Goal: Task Accomplishment & Management: Complete application form

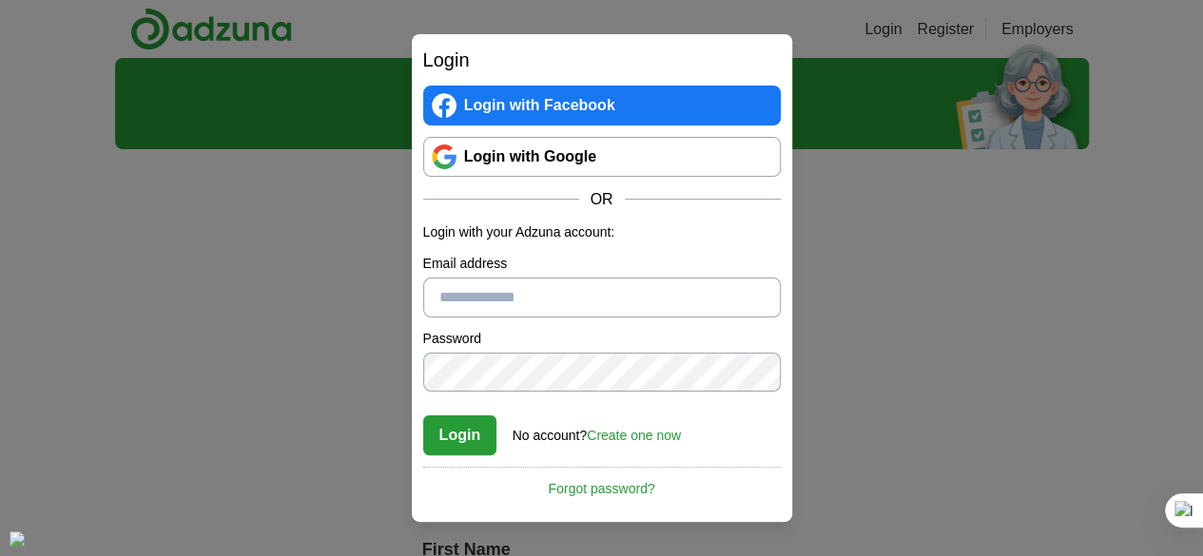
click at [540, 300] on input "Email address" at bounding box center [602, 298] width 358 height 40
type input "**********"
click at [622, 432] on link "Create one now" at bounding box center [634, 435] width 94 height 15
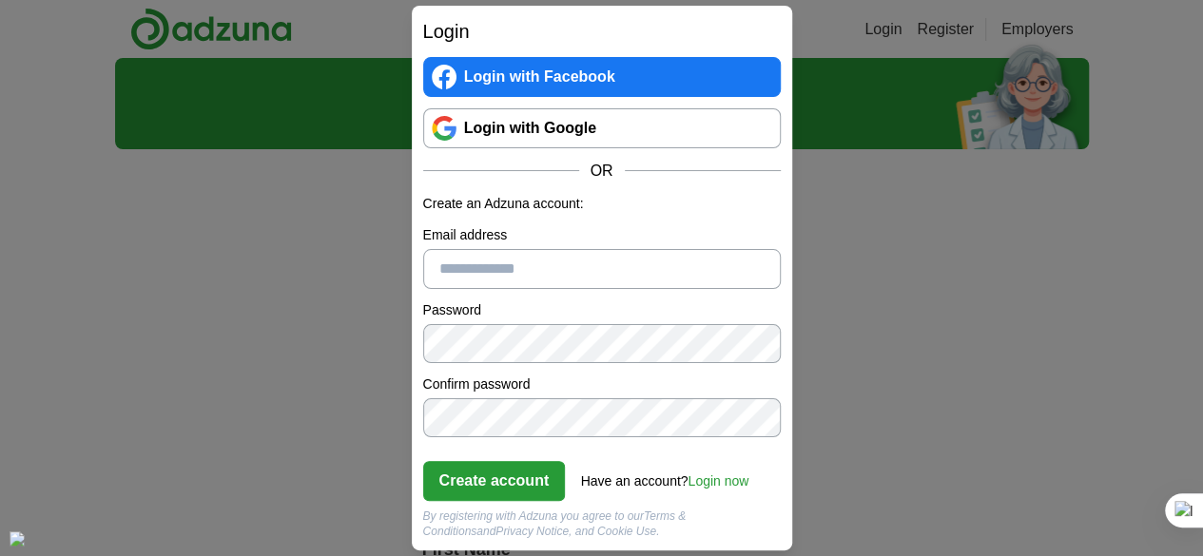
click at [478, 271] on input "Email address" at bounding box center [602, 269] width 358 height 40
type input "**********"
click at [489, 480] on button "Create account" at bounding box center [494, 481] width 143 height 40
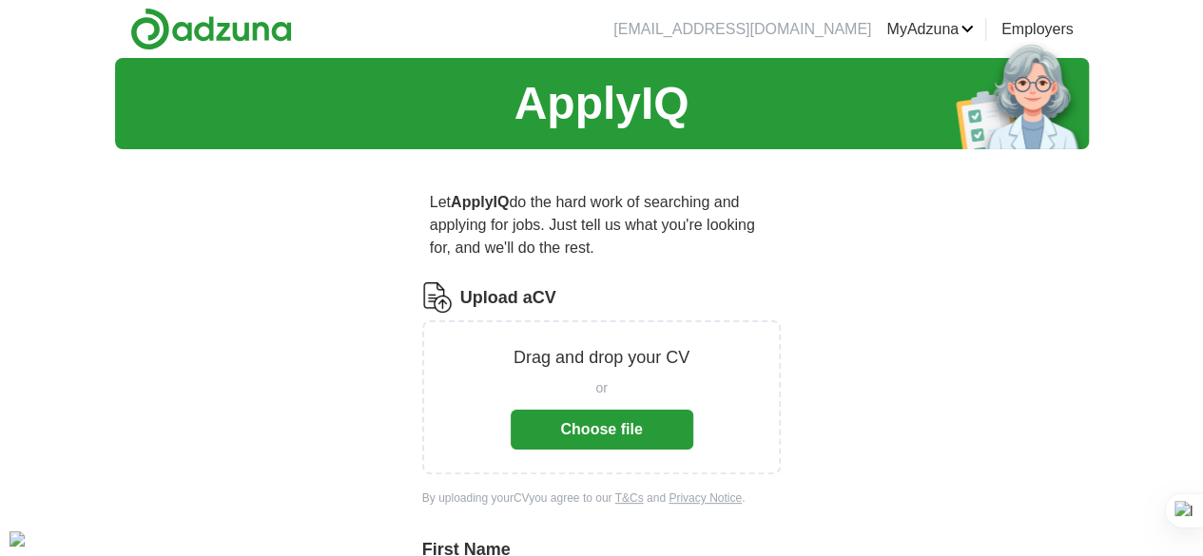
click at [626, 418] on button "Choose file" at bounding box center [602, 430] width 183 height 40
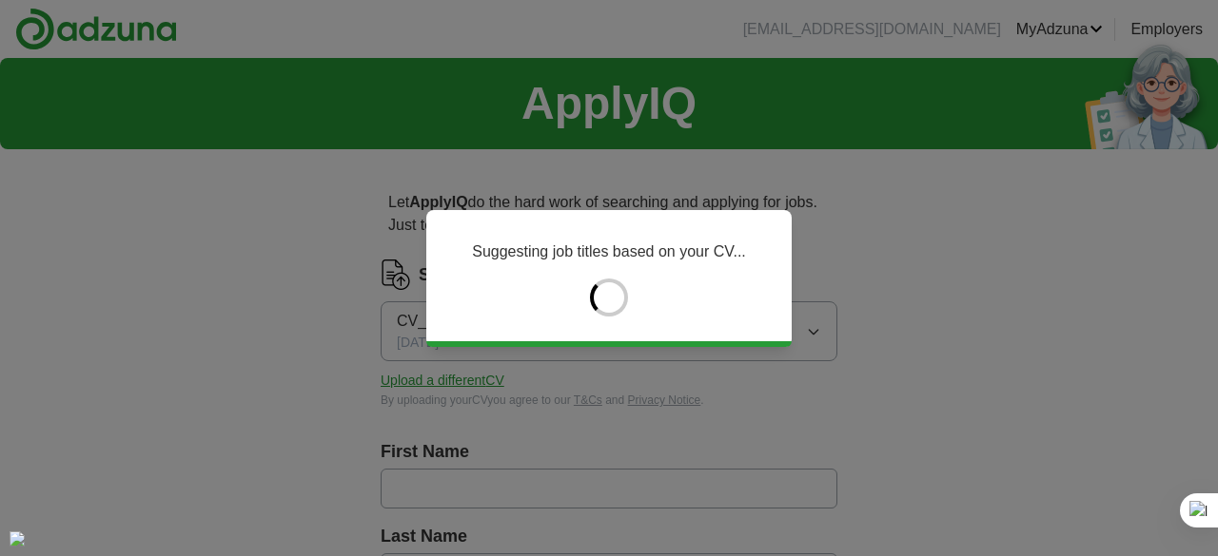
type input "********"
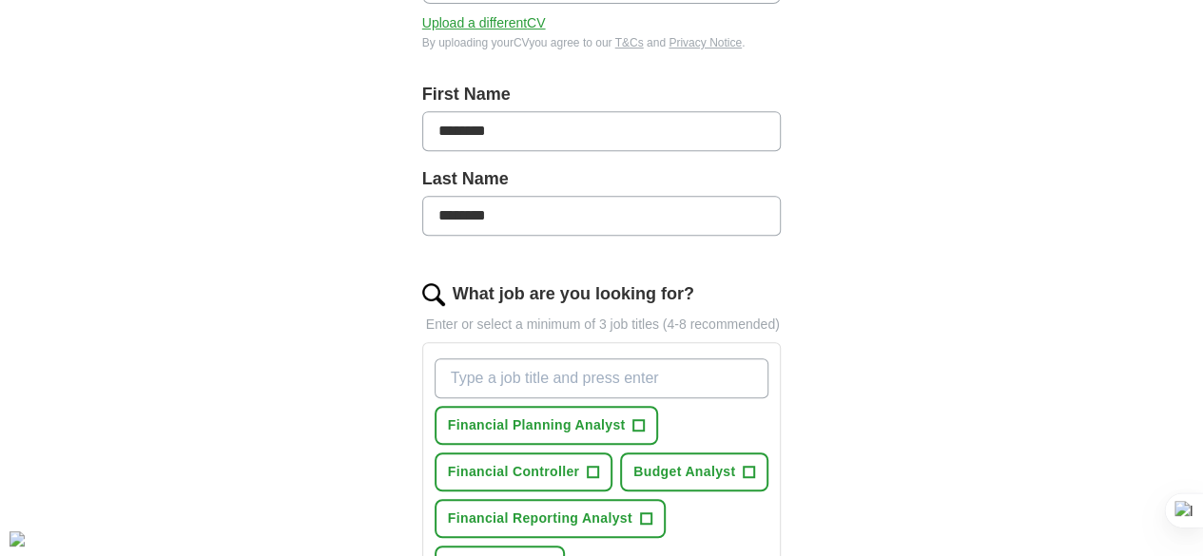
scroll to position [476, 0]
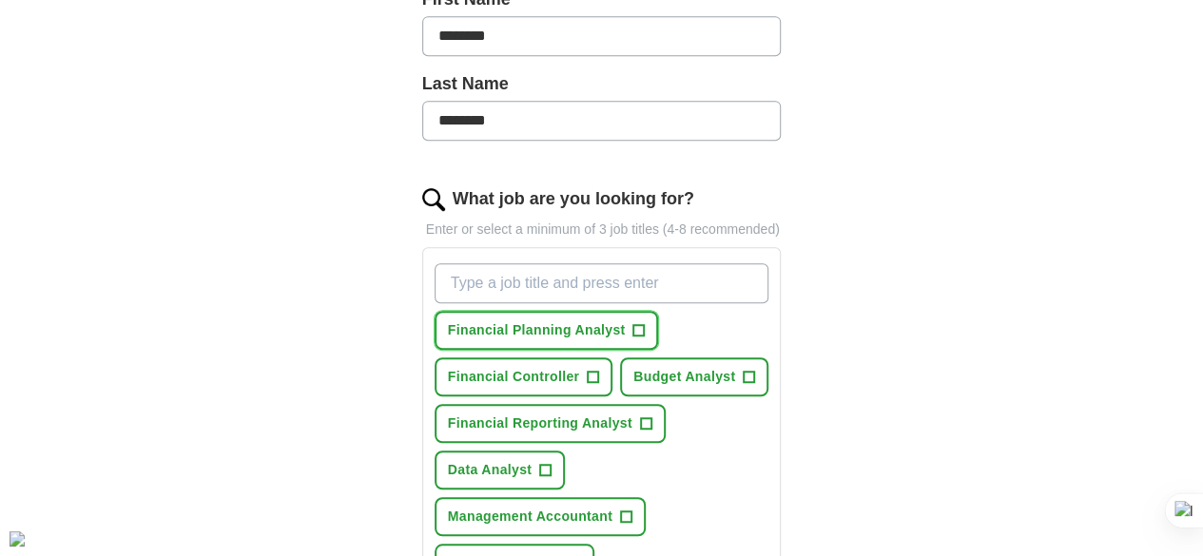
click at [519, 321] on span "Financial Planning Analyst" at bounding box center [537, 331] width 178 height 20
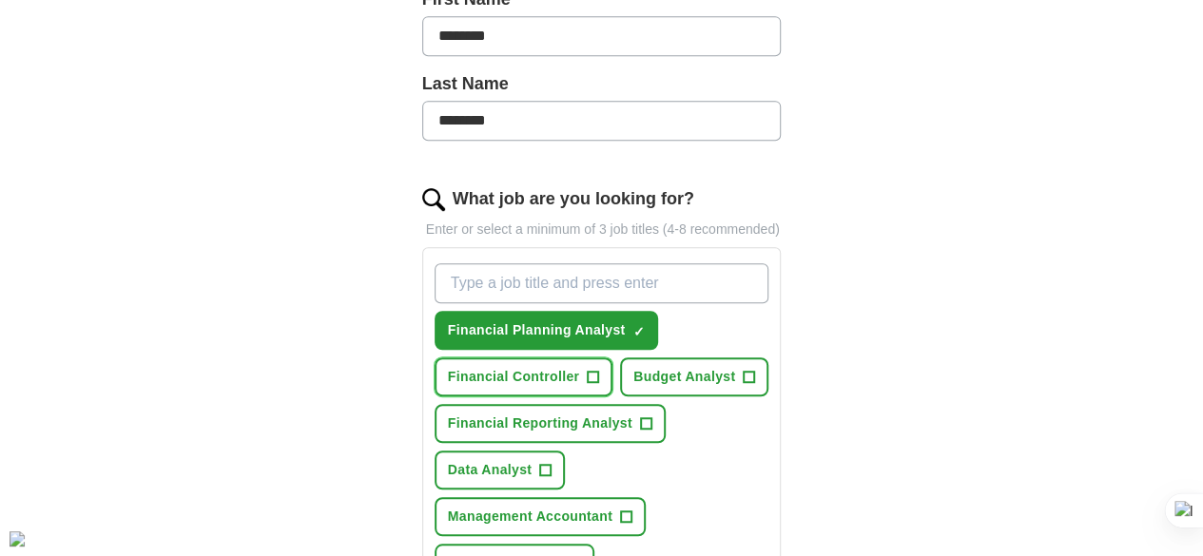
click at [579, 367] on span "Financial Controller" at bounding box center [513, 377] width 131 height 20
click at [607, 414] on span "Financial Reporting Analyst" at bounding box center [540, 424] width 185 height 20
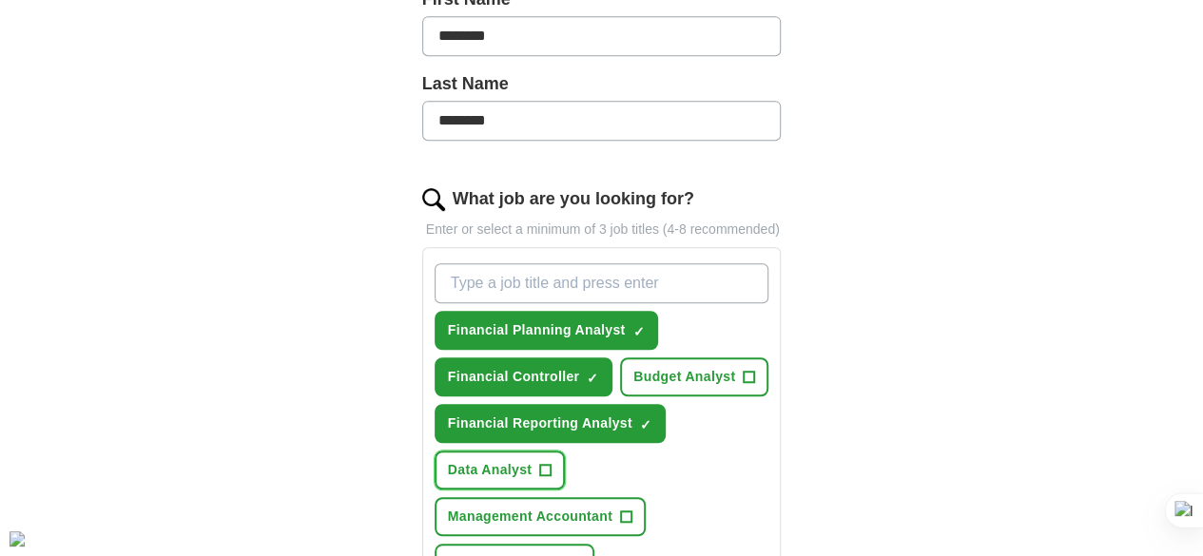
click at [468, 451] on button "Data Analyst +" at bounding box center [500, 470] width 131 height 39
click at [633, 367] on span "Budget Analyst" at bounding box center [684, 377] width 102 height 20
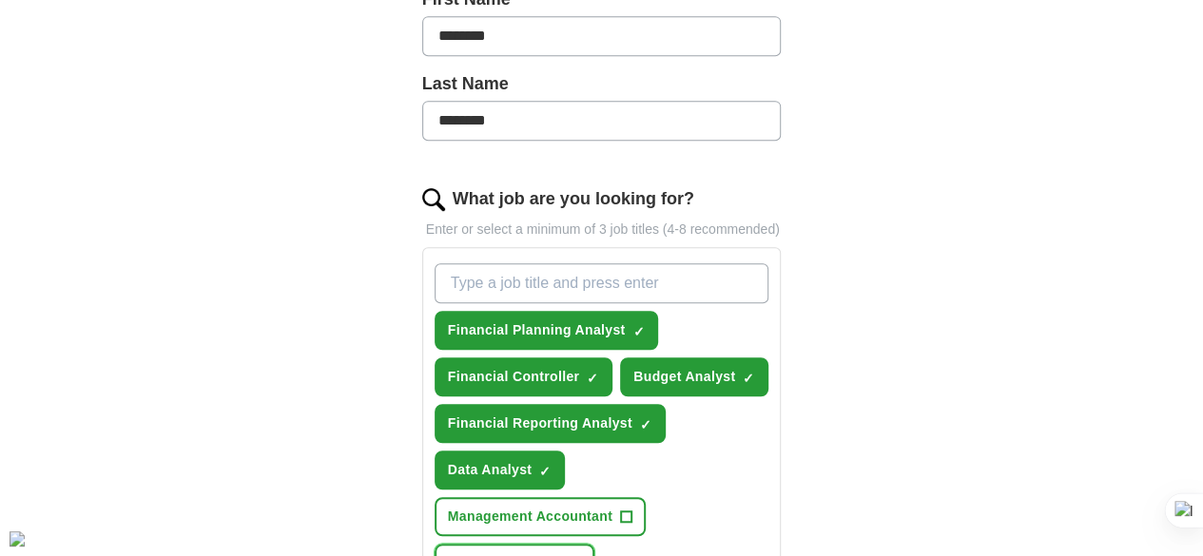
click at [455, 544] on button "Finance Manager +" at bounding box center [515, 563] width 161 height 39
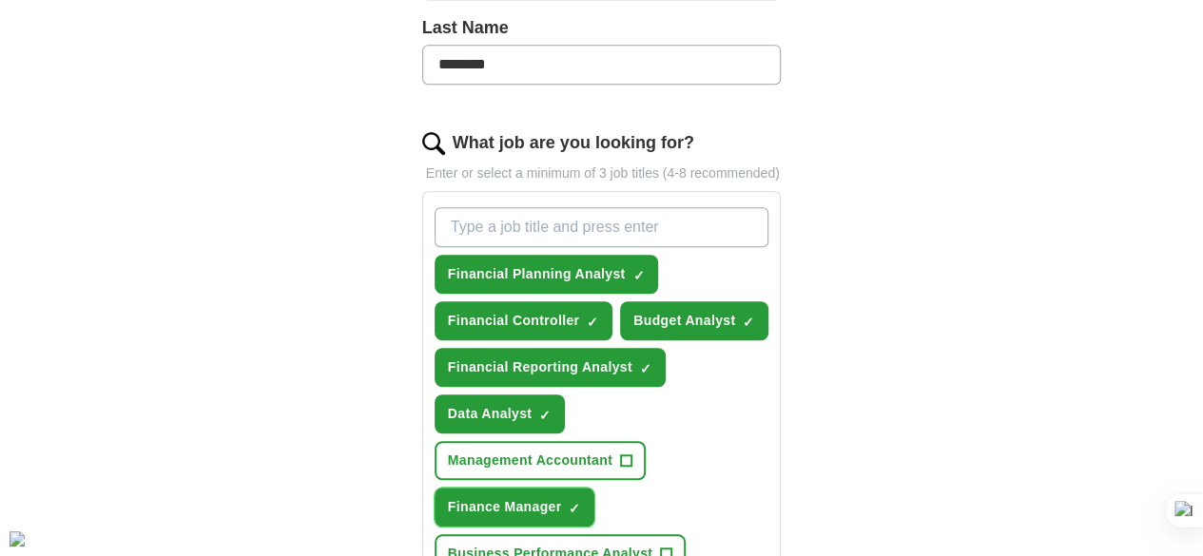
scroll to position [571, 0]
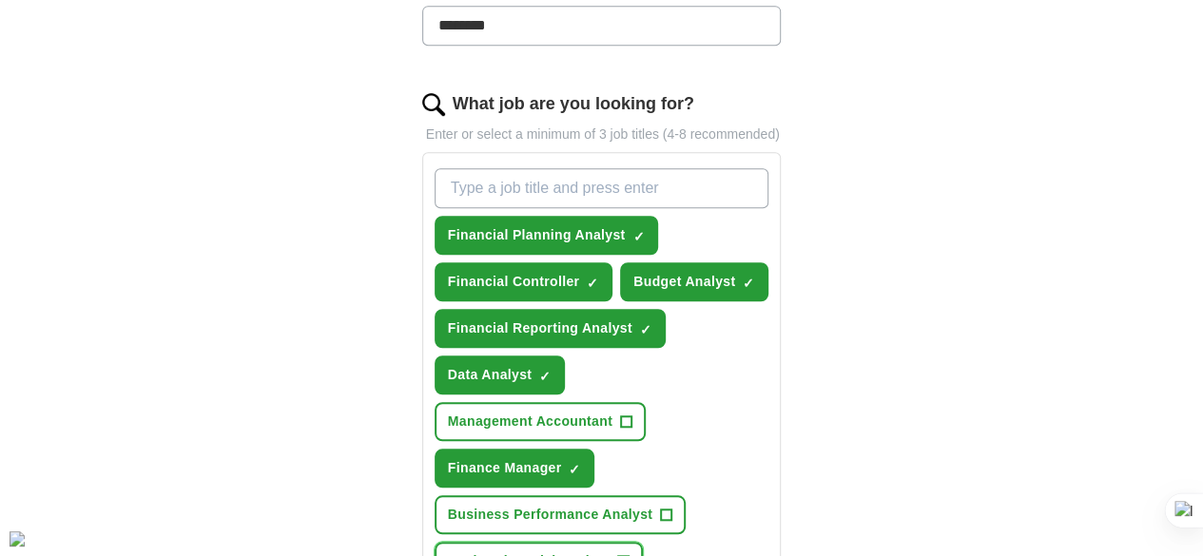
click at [455, 552] on span "Senior Financial Analyst" at bounding box center [529, 562] width 162 height 20
click at [653, 505] on span "Business Performance Analyst" at bounding box center [550, 515] width 205 height 20
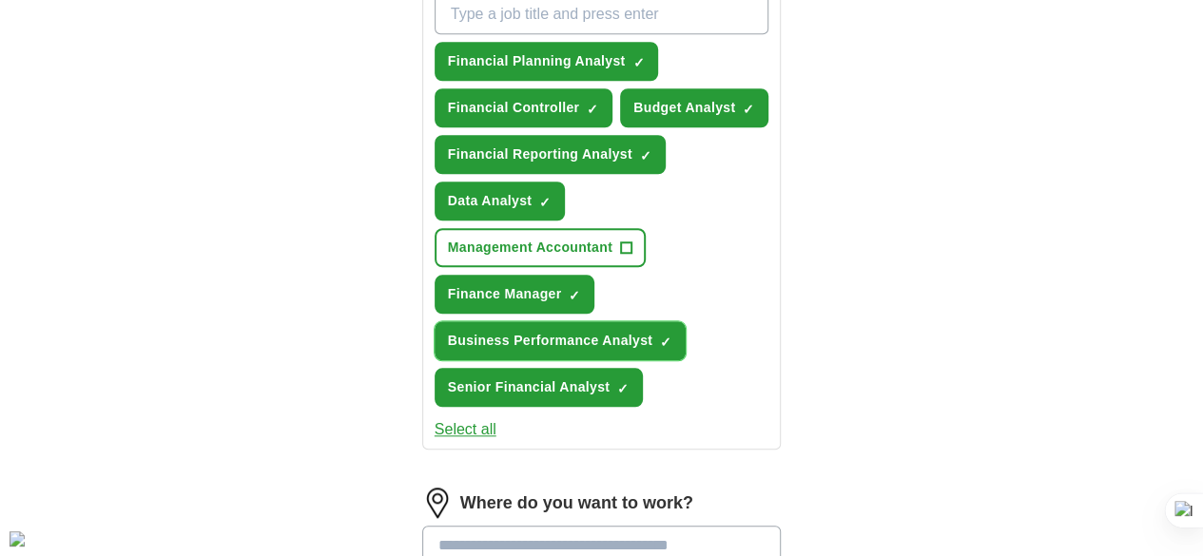
scroll to position [761, 0]
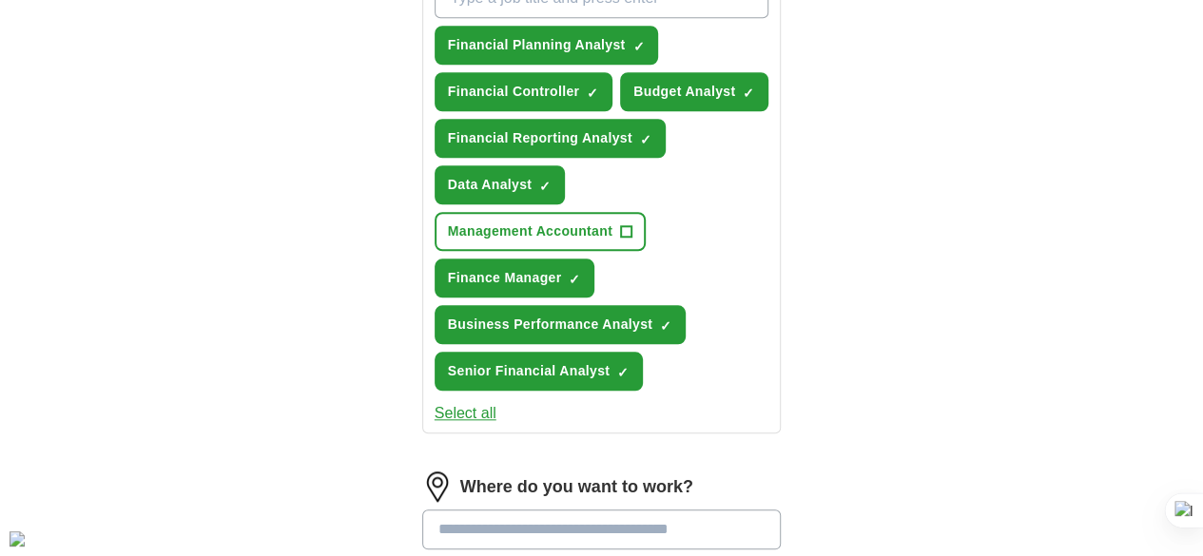
click at [663, 510] on input at bounding box center [602, 530] width 360 height 40
type input "*"
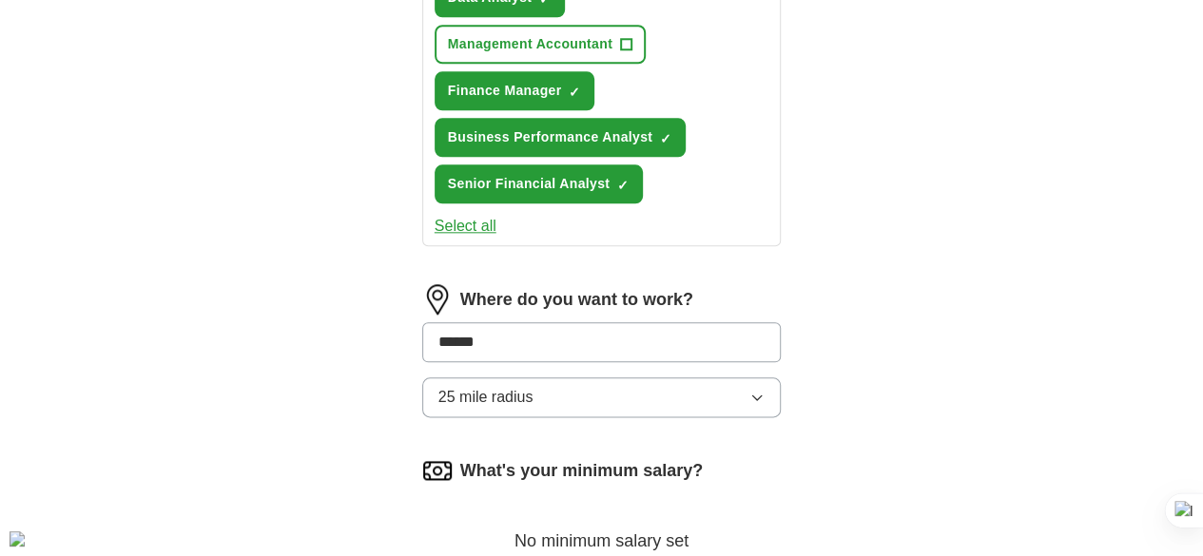
scroll to position [951, 0]
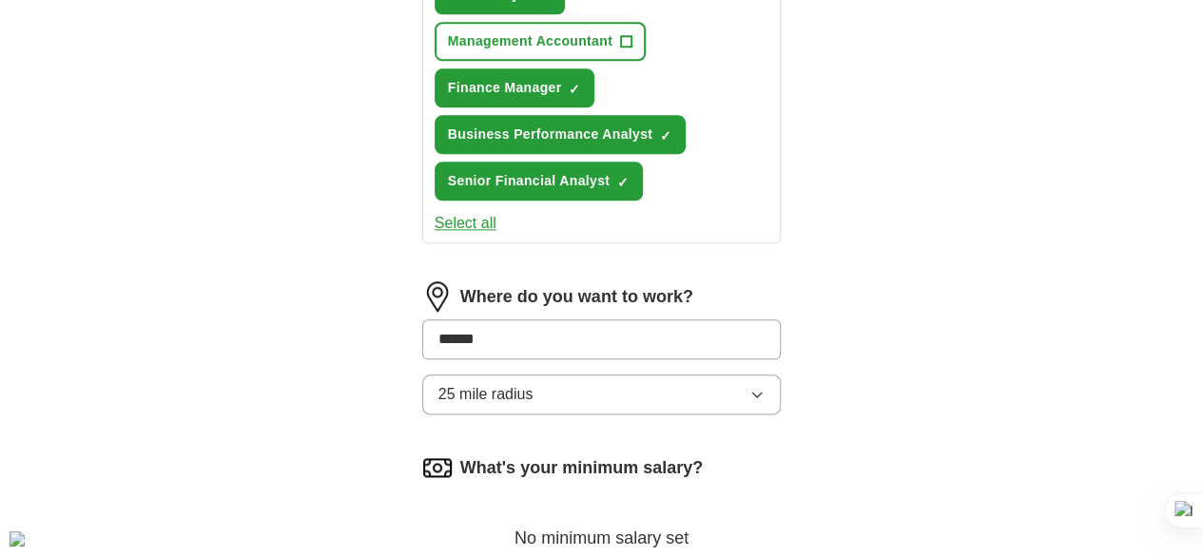
type input "******"
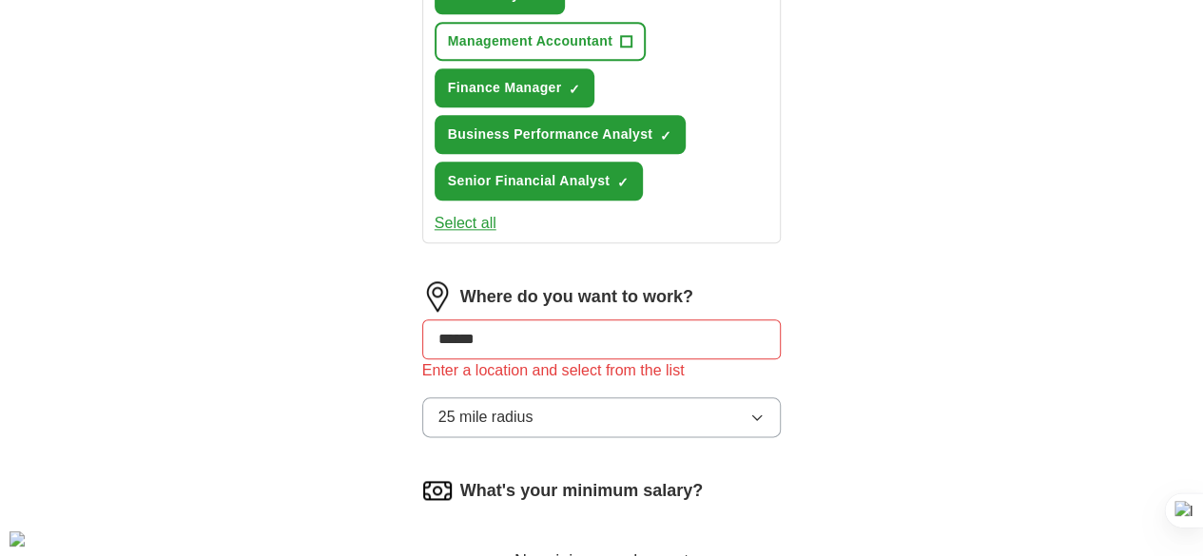
click at [554, 320] on input "******" at bounding box center [602, 340] width 360 height 40
click at [554, 320] on input at bounding box center [602, 340] width 360 height 40
click at [486, 406] on span "25 mile radius" at bounding box center [485, 417] width 95 height 23
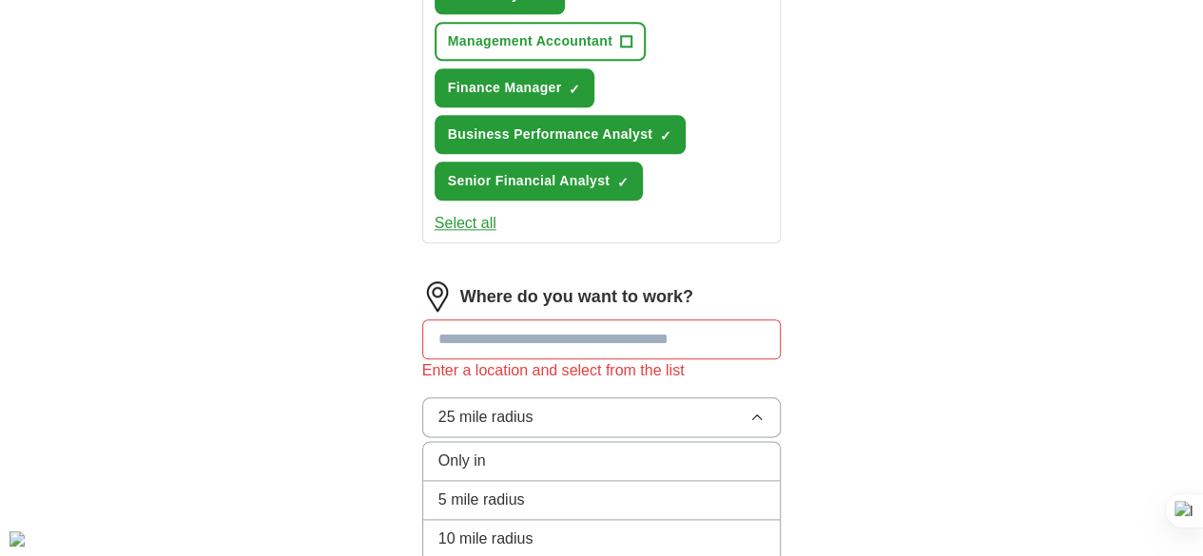
click at [486, 406] on span "25 mile radius" at bounding box center [485, 417] width 95 height 23
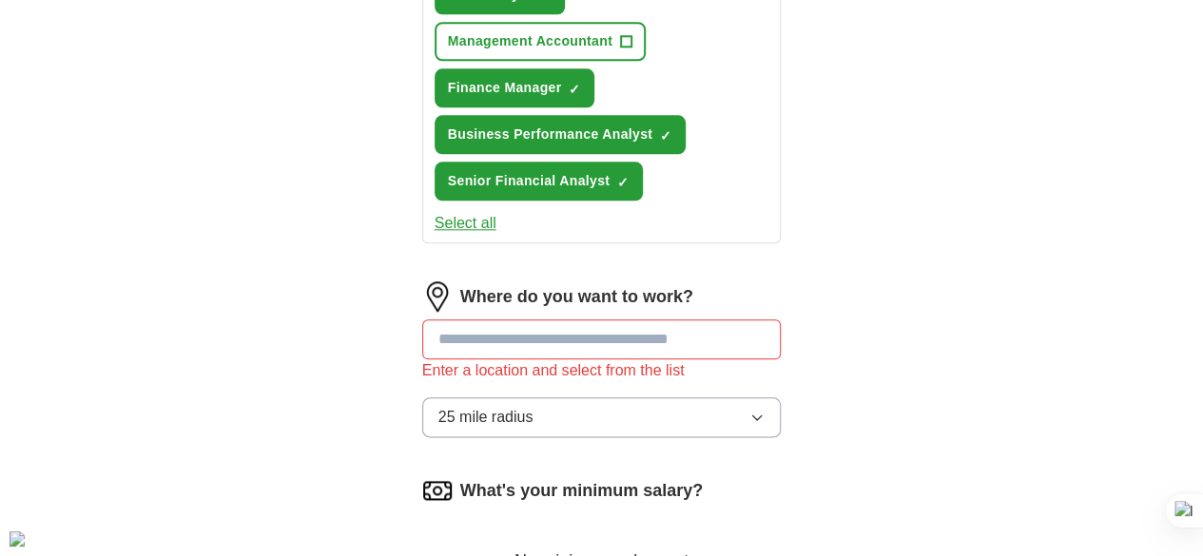
click at [487, 320] on input at bounding box center [602, 340] width 360 height 40
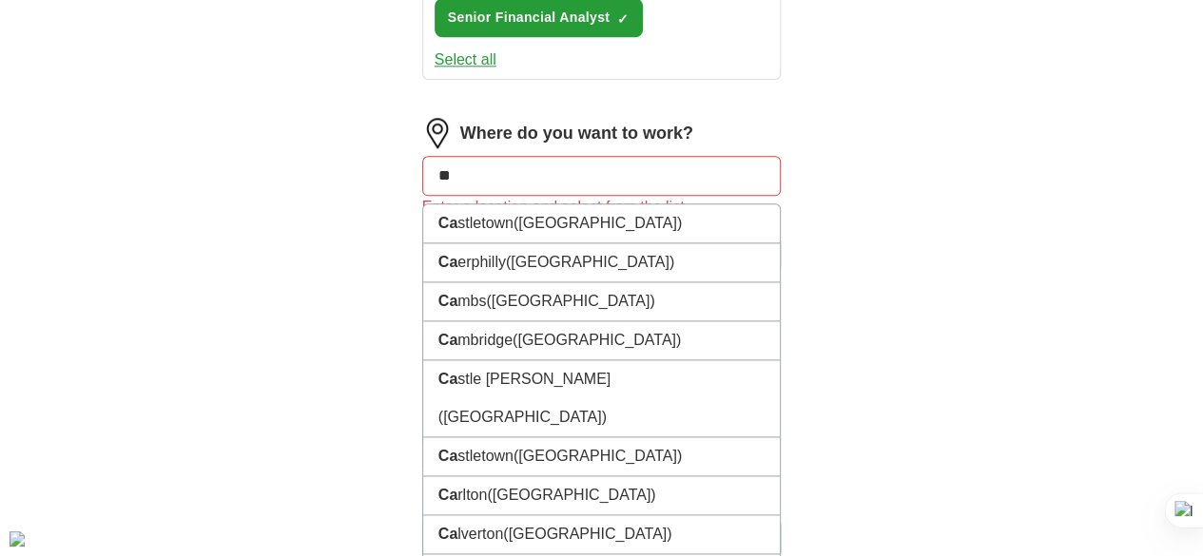
scroll to position [799, 0]
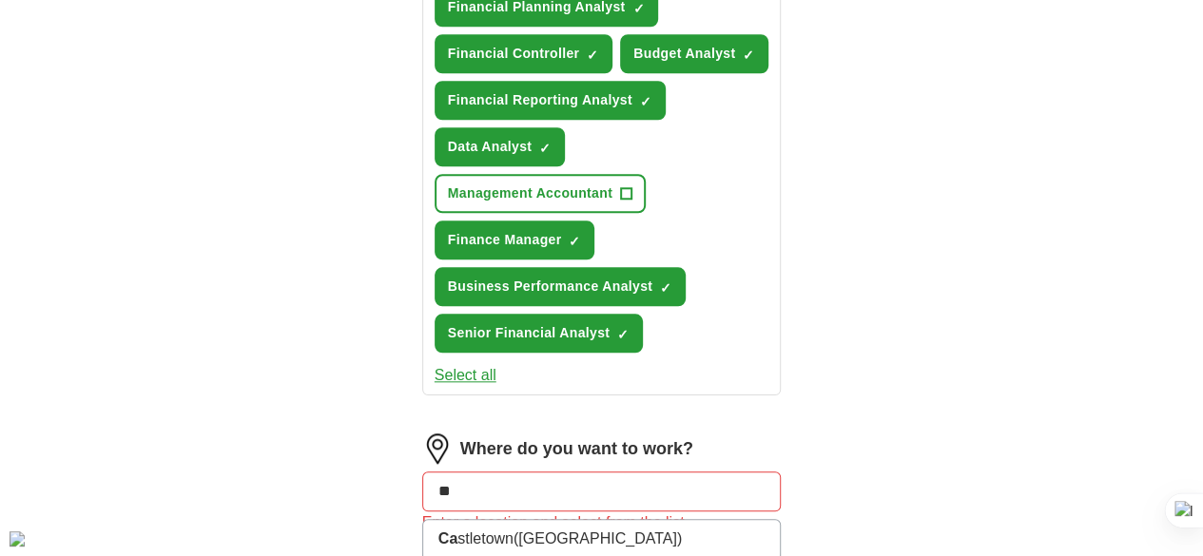
type input "*"
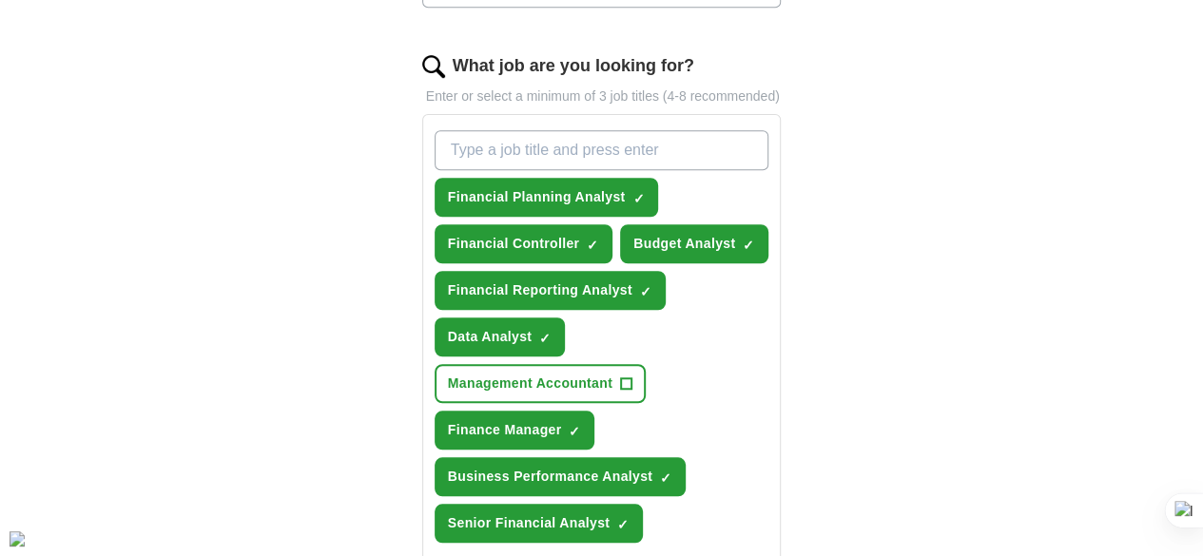
scroll to position [894, 0]
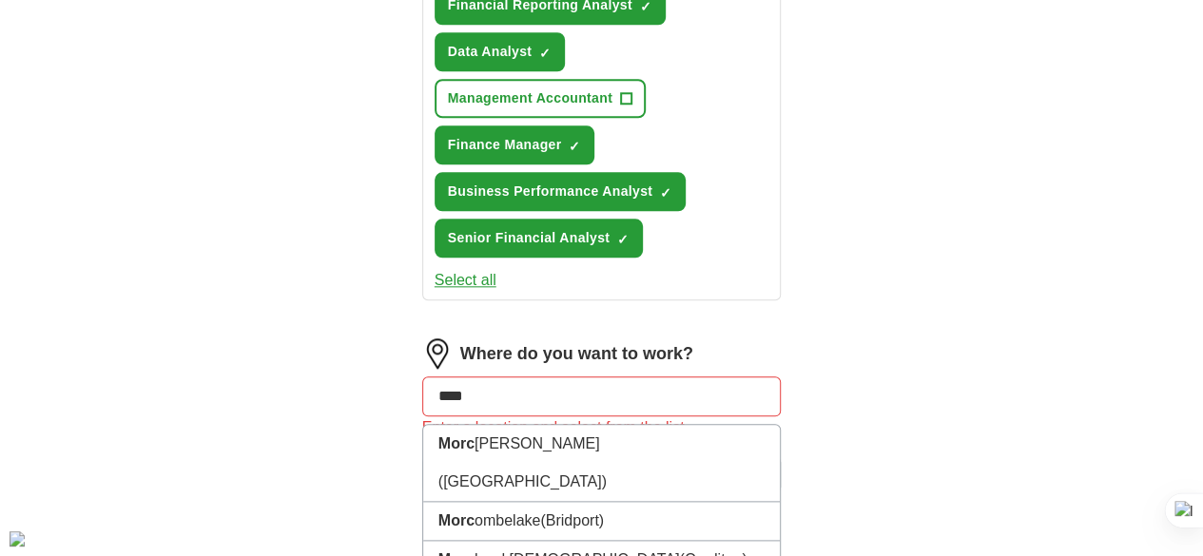
click at [441, 377] on input "****" at bounding box center [602, 397] width 360 height 40
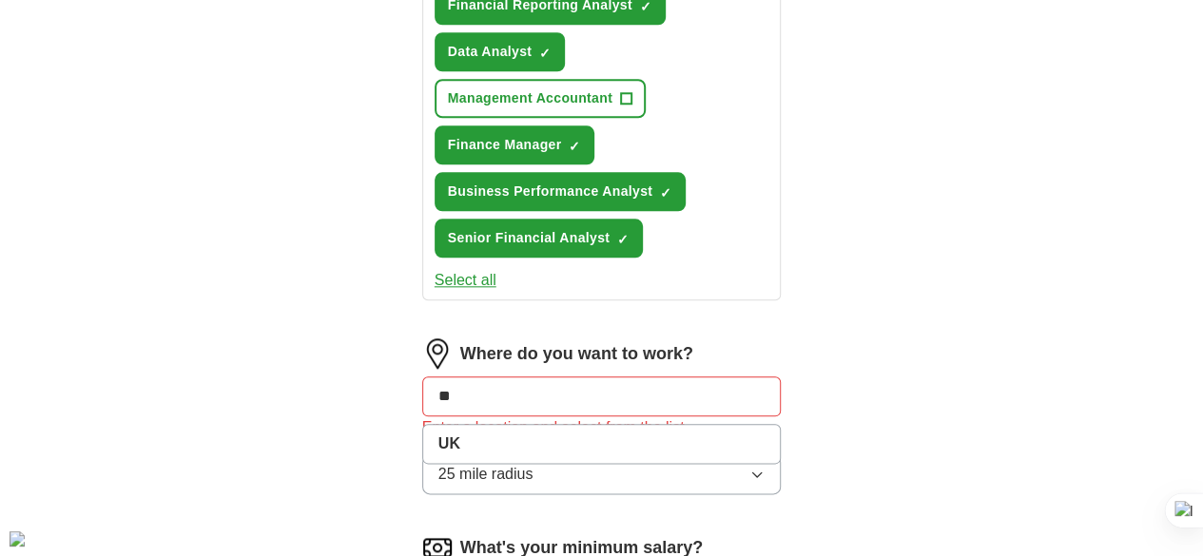
type input "*"
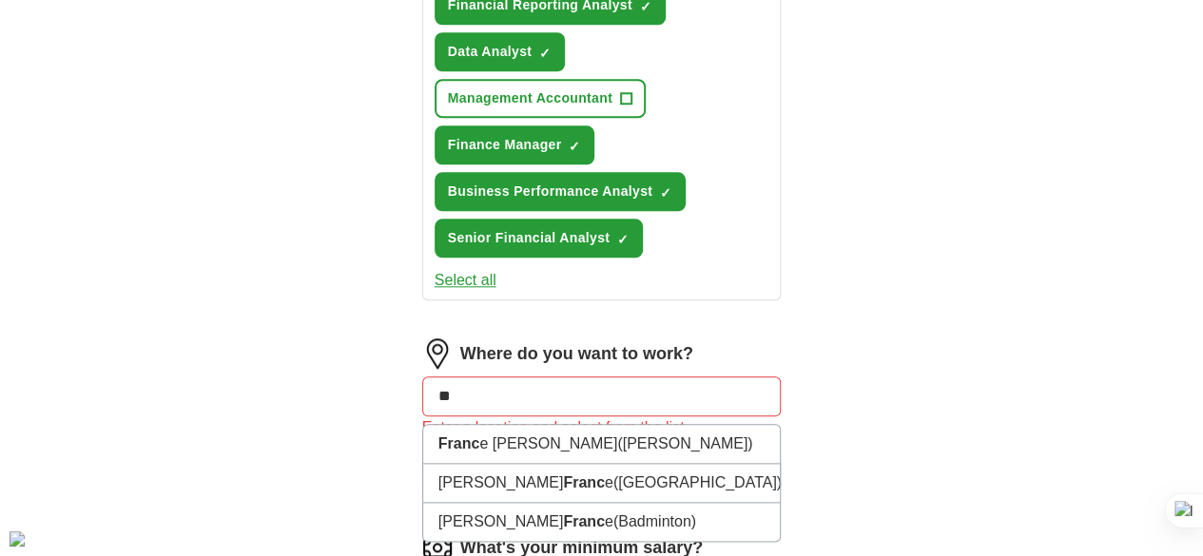
type input "*"
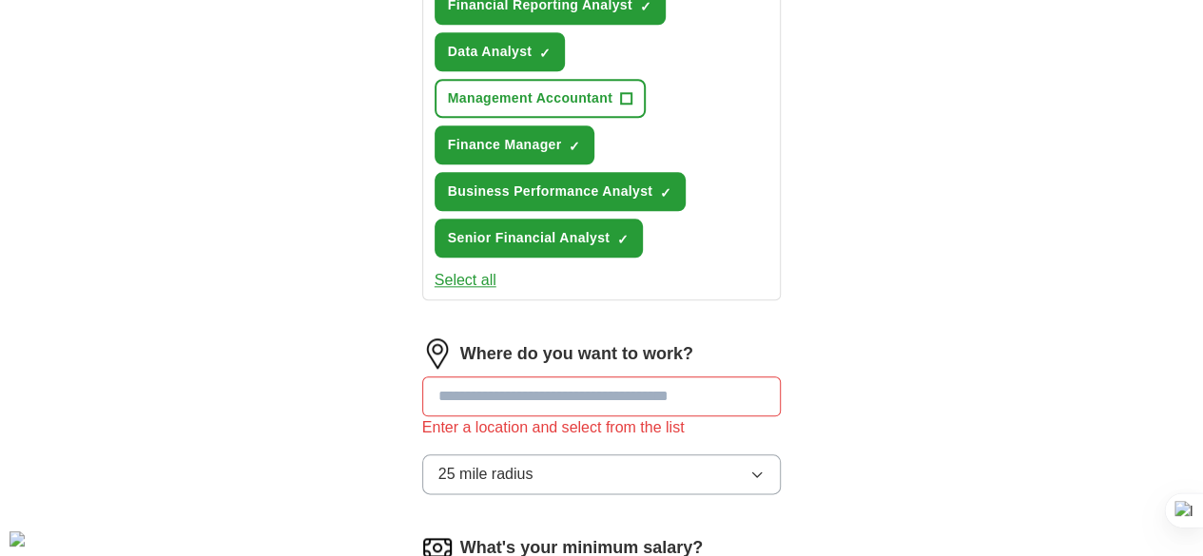
type input "*"
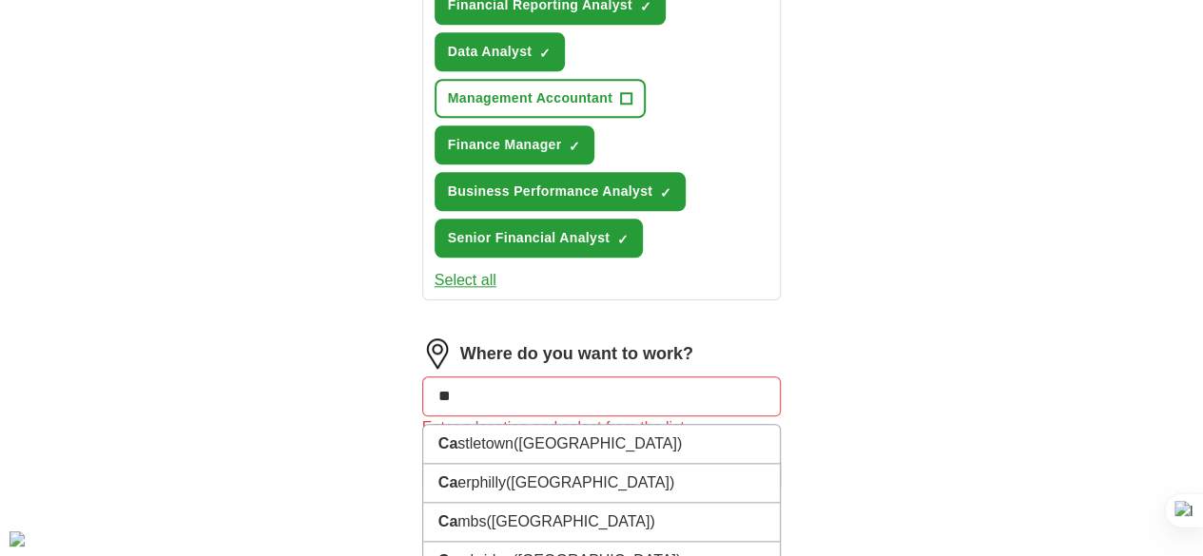
type input "*"
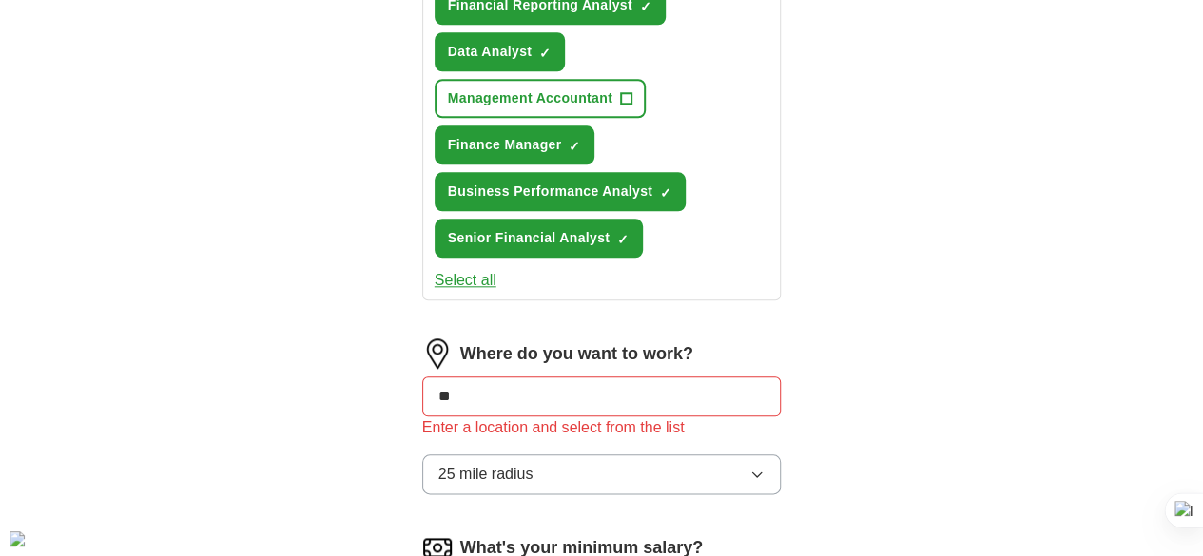
type input "*"
type input "**"
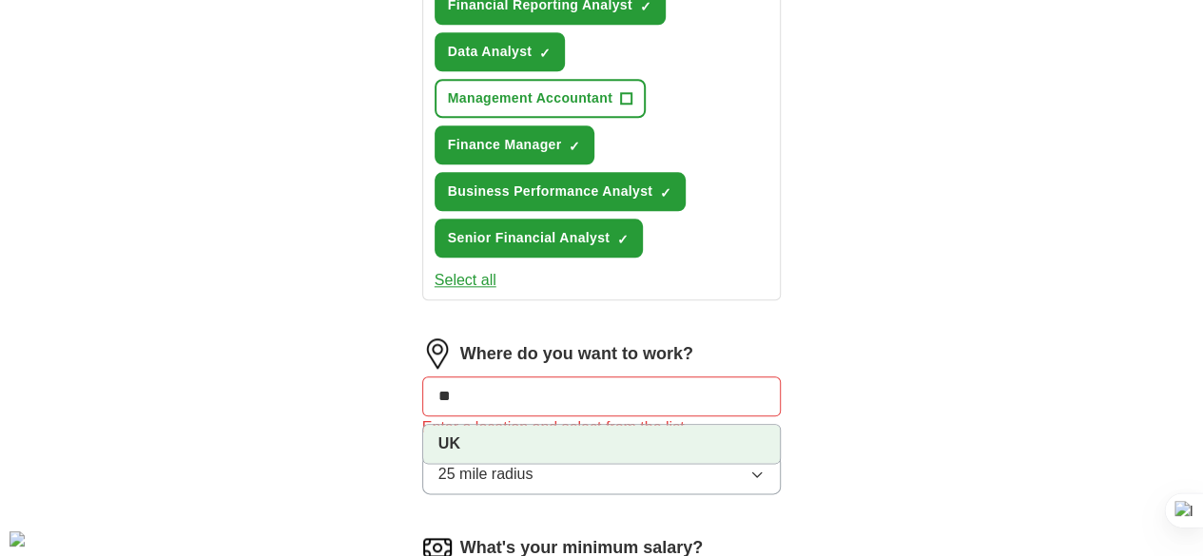
click at [423, 425] on li "UK" at bounding box center [602, 444] width 358 height 38
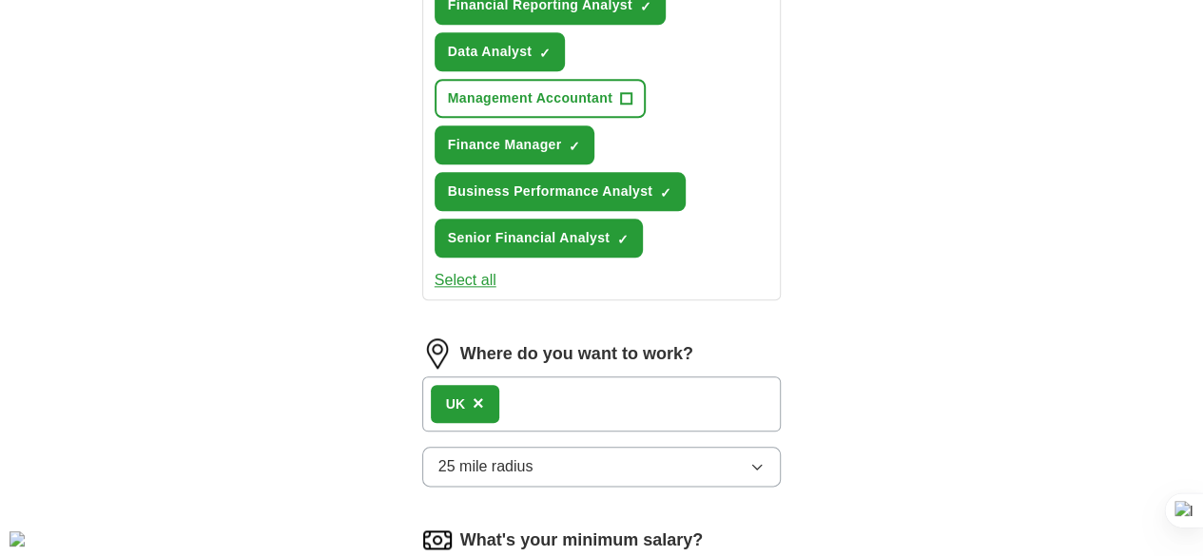
click at [514, 377] on div "UK ×" at bounding box center [602, 404] width 360 height 55
click at [480, 377] on div "UK ×" at bounding box center [602, 404] width 360 height 55
click at [481, 377] on div "UK ×" at bounding box center [602, 404] width 360 height 55
click at [457, 456] on span "25 mile radius" at bounding box center [485, 467] width 95 height 23
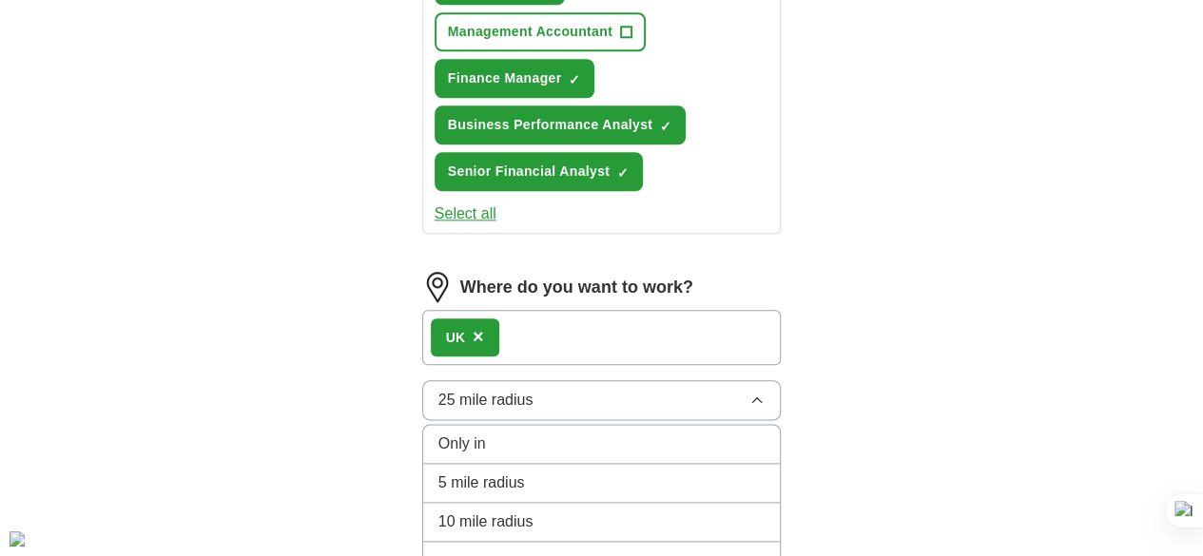
scroll to position [989, 0]
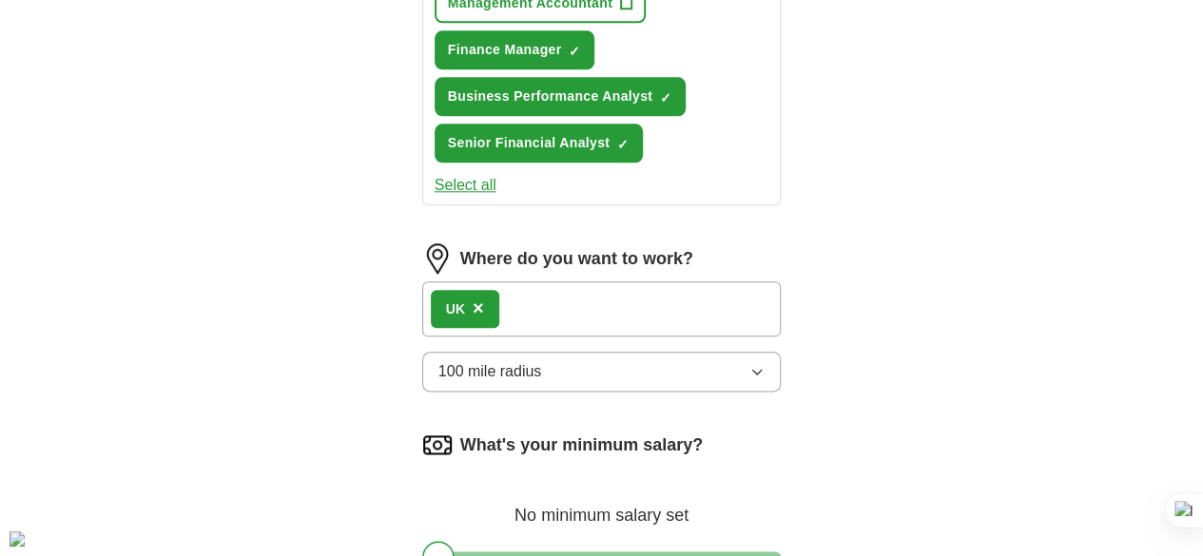
click at [439, 552] on div at bounding box center [602, 557] width 360 height 11
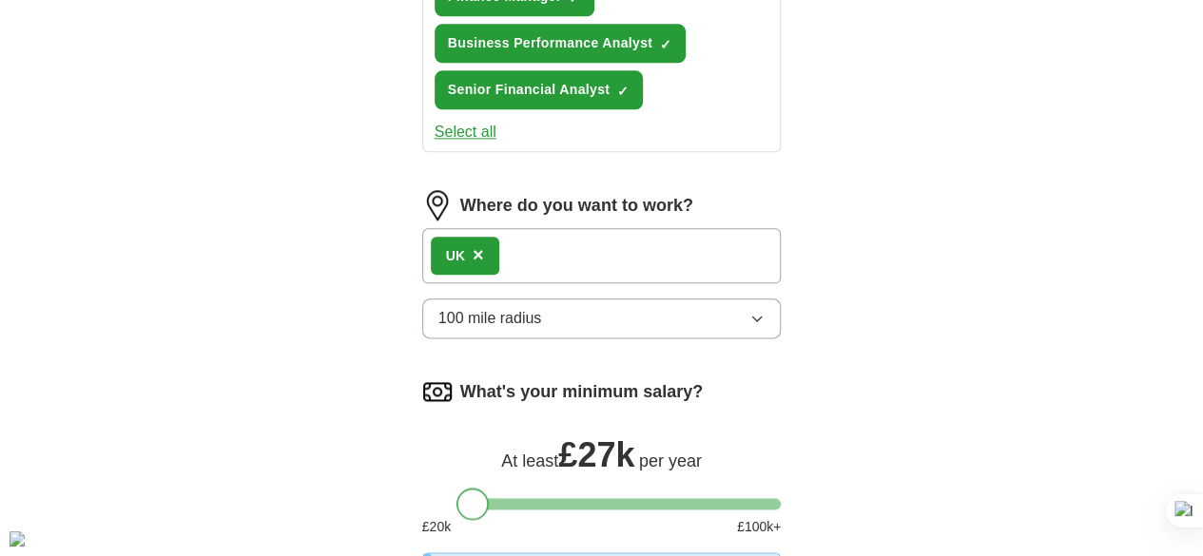
scroll to position [1084, 0]
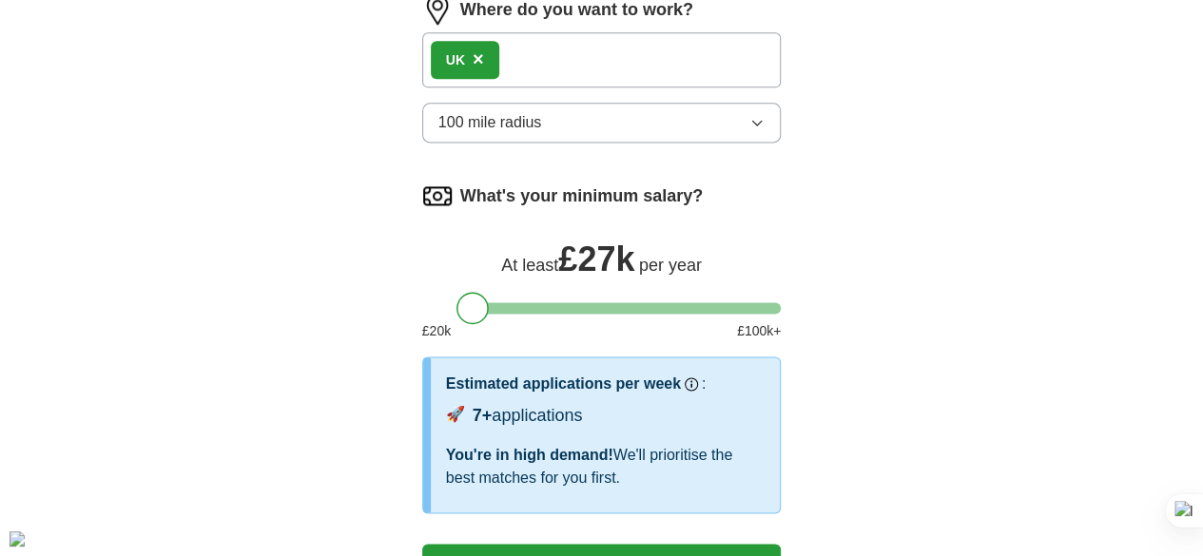
scroll to position [1170, 0]
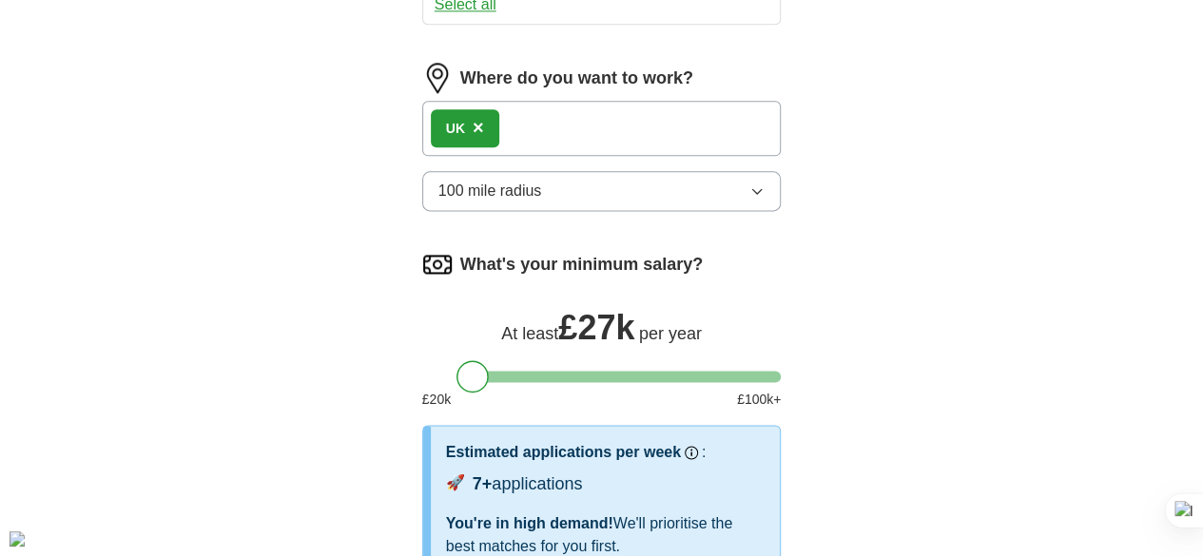
select select "**"
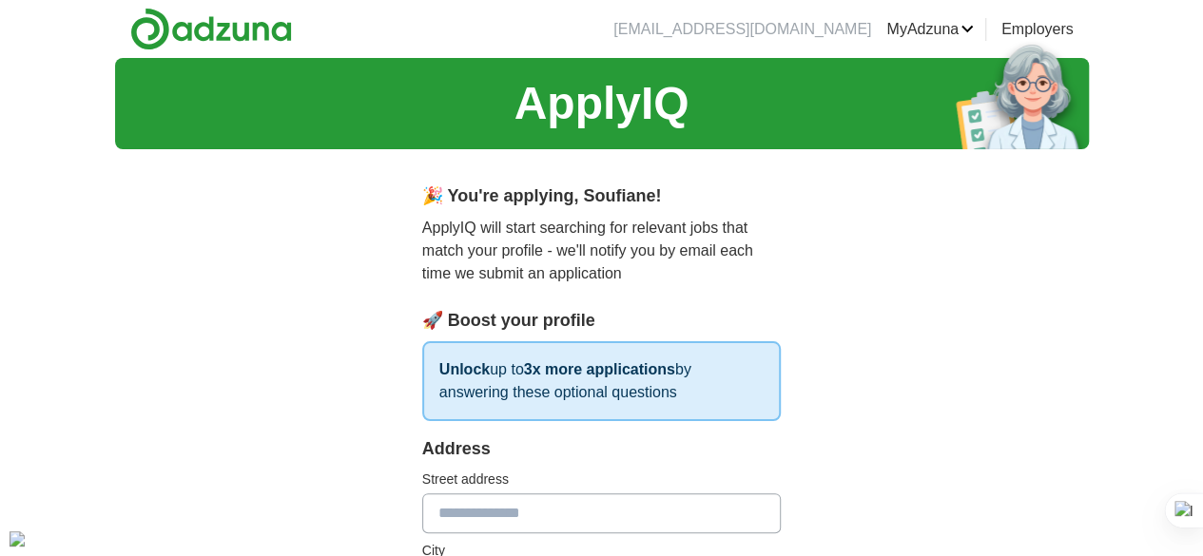
scroll to position [95, 0]
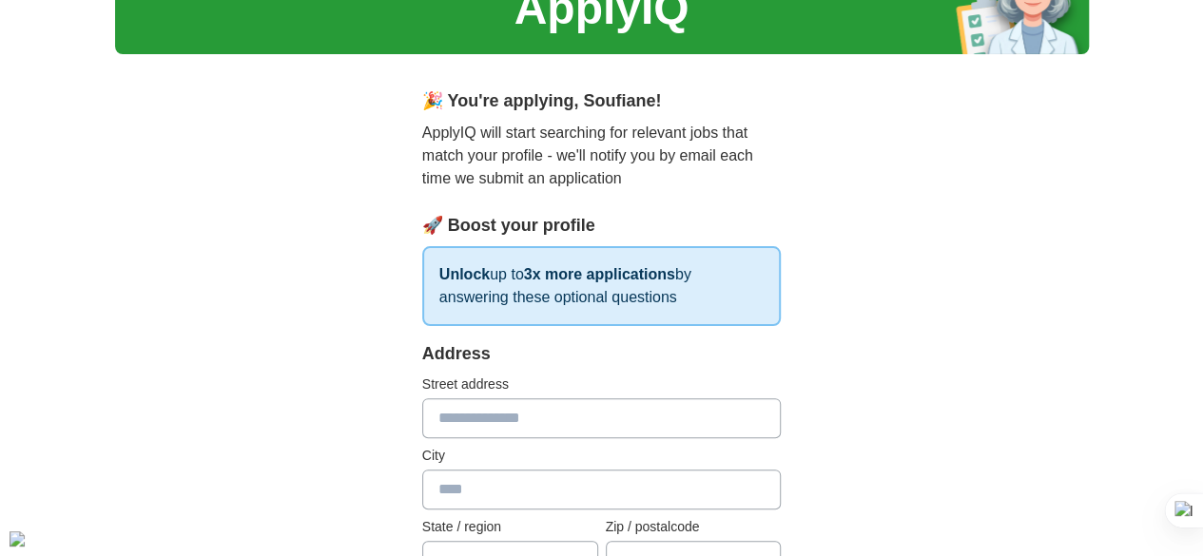
click at [531, 433] on input "text" at bounding box center [602, 419] width 360 height 40
type input "**********"
type input "*********"
type input "*****"
select select "**"
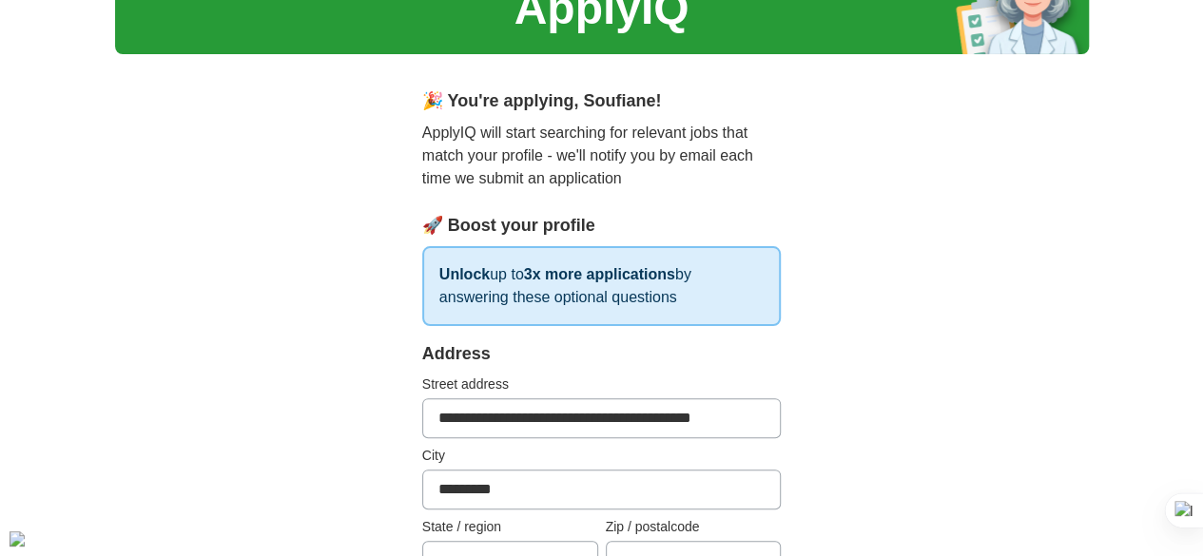
scroll to position [565, 0]
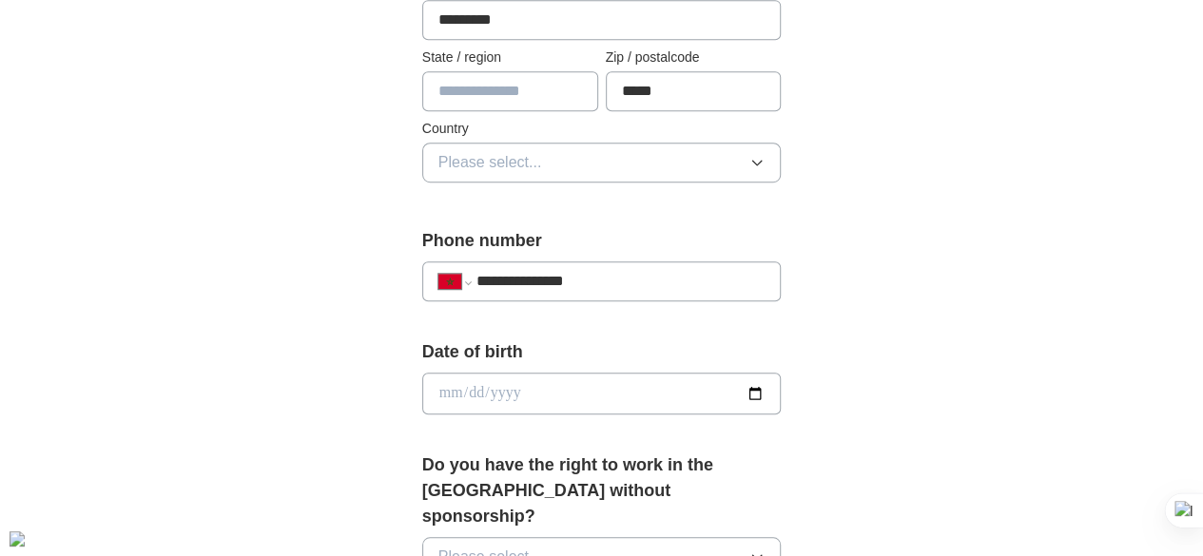
type input "**********"
click at [533, 390] on input "date" at bounding box center [602, 394] width 360 height 42
type input "**********"
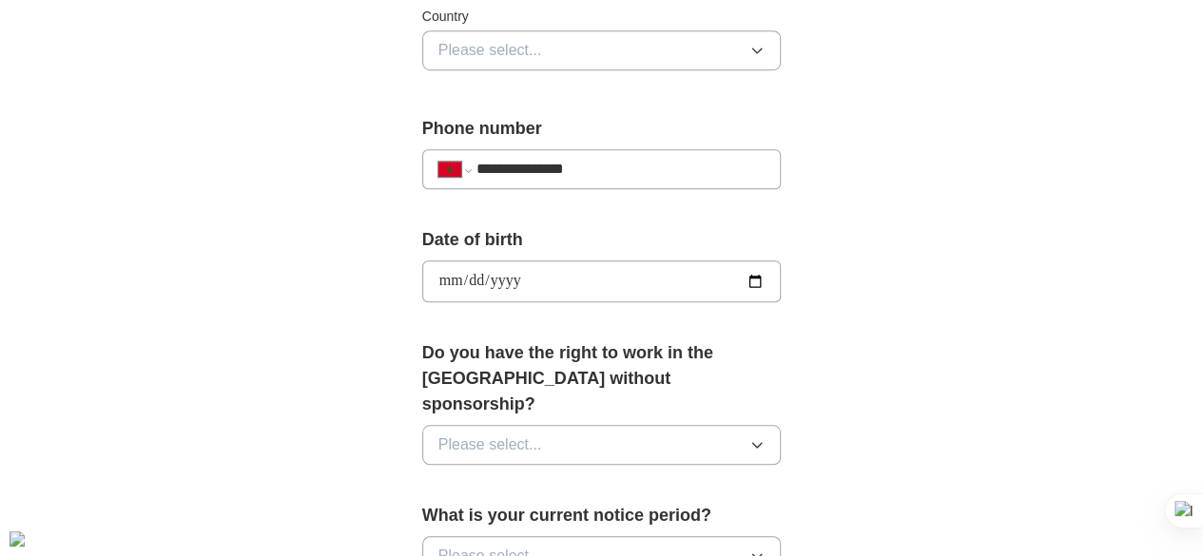
scroll to position [755, 0]
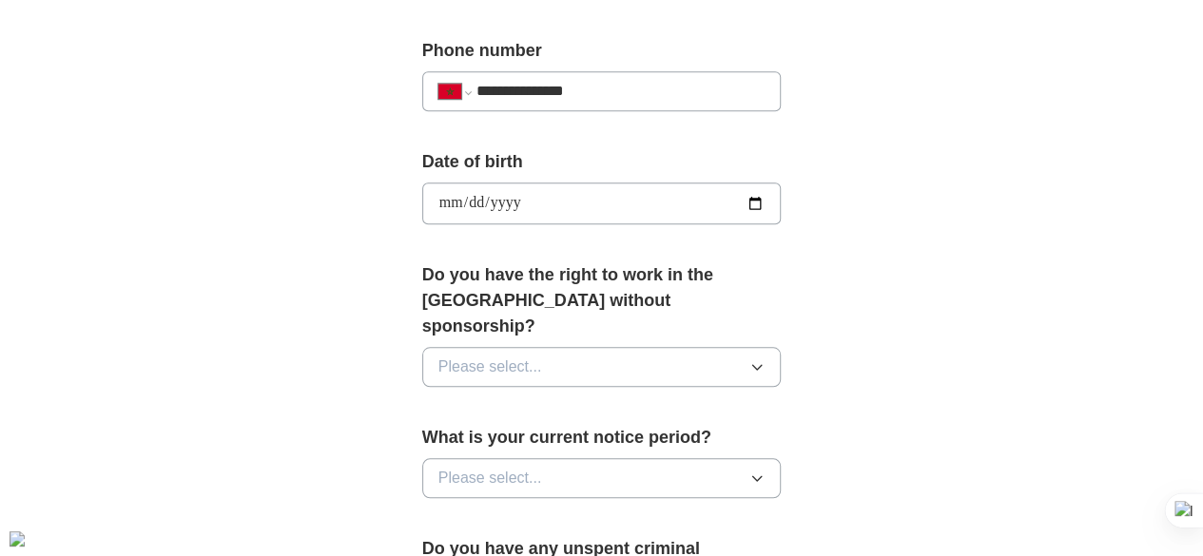
click at [591, 347] on button "Please select..." at bounding box center [602, 367] width 360 height 40
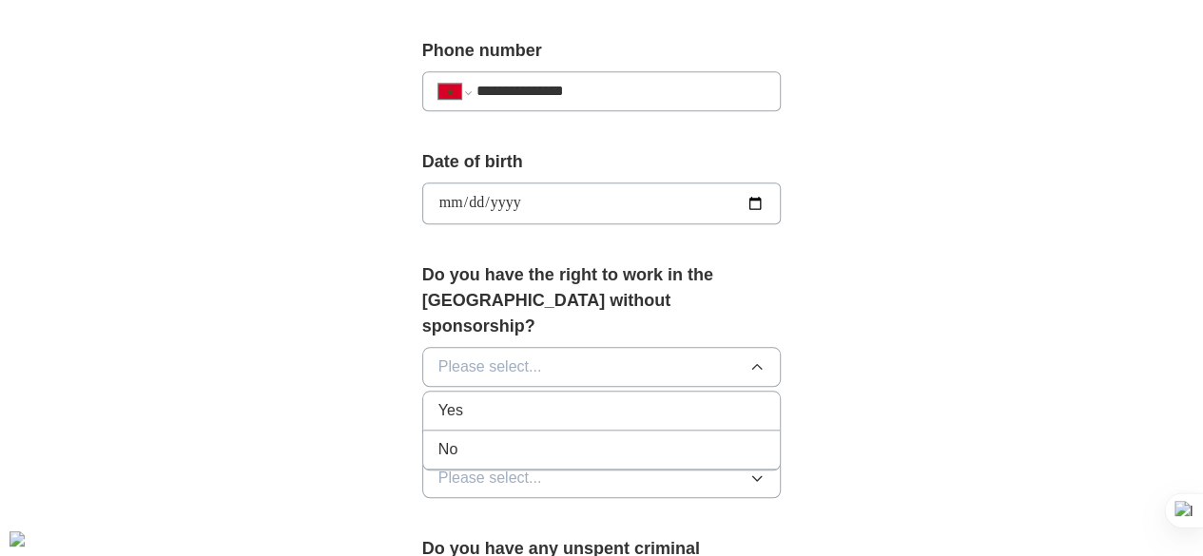
click at [536, 437] on li "No" at bounding box center [602, 450] width 358 height 39
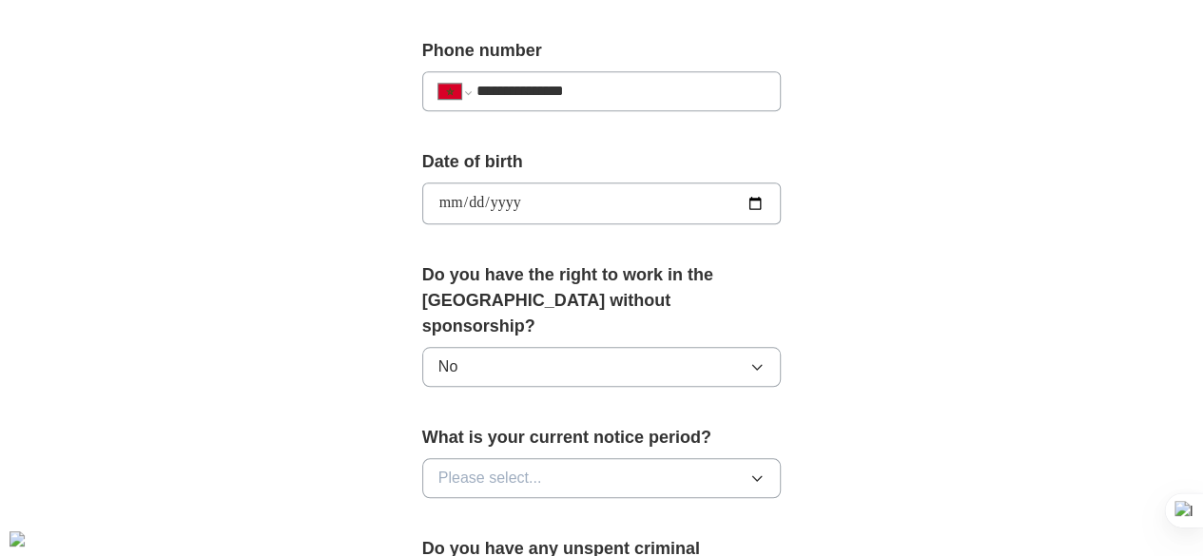
scroll to position [850, 0]
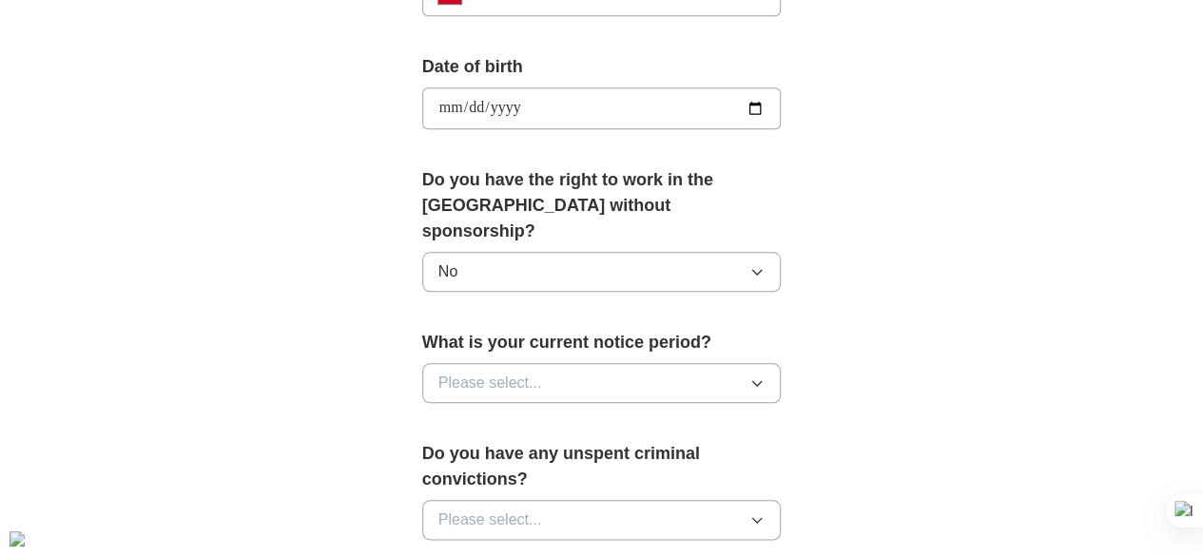
click at [447, 368] on button "Please select..." at bounding box center [602, 383] width 360 height 40
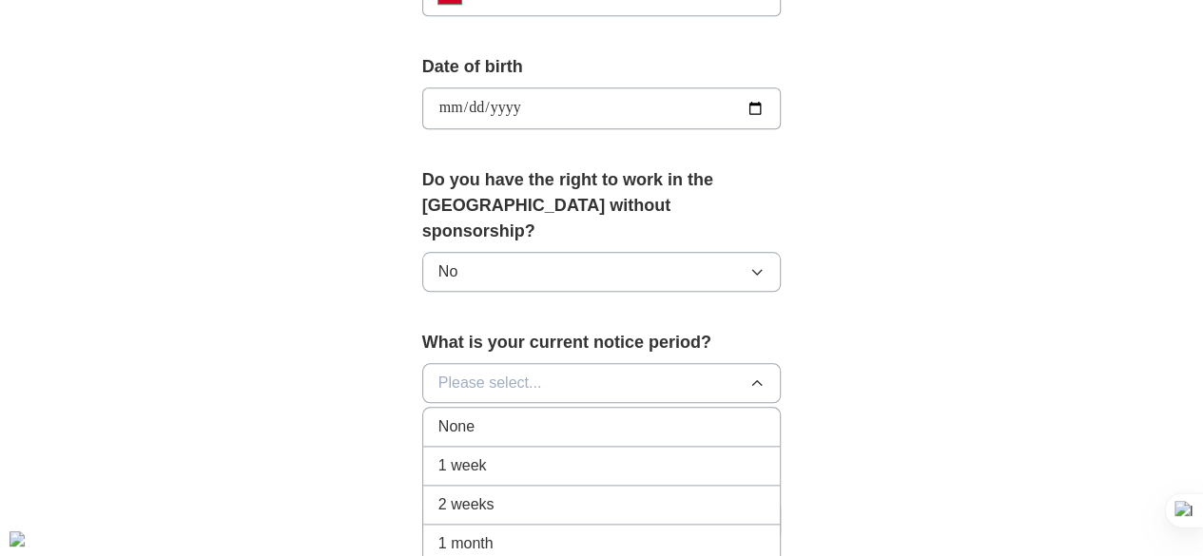
scroll to position [945, 0]
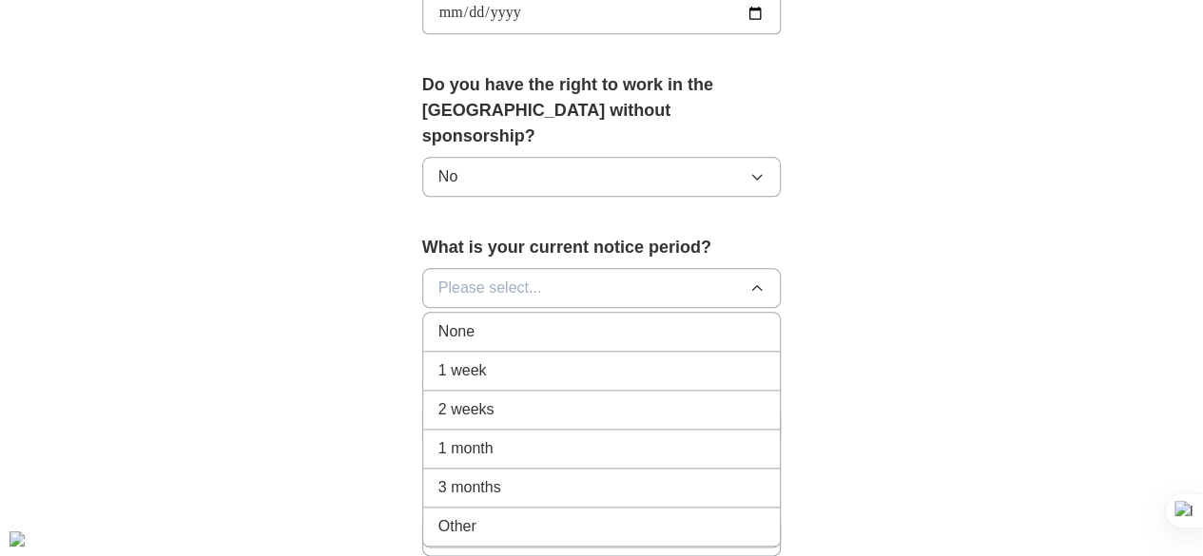
click at [440, 438] on span "1 month" at bounding box center [465, 449] width 55 height 23
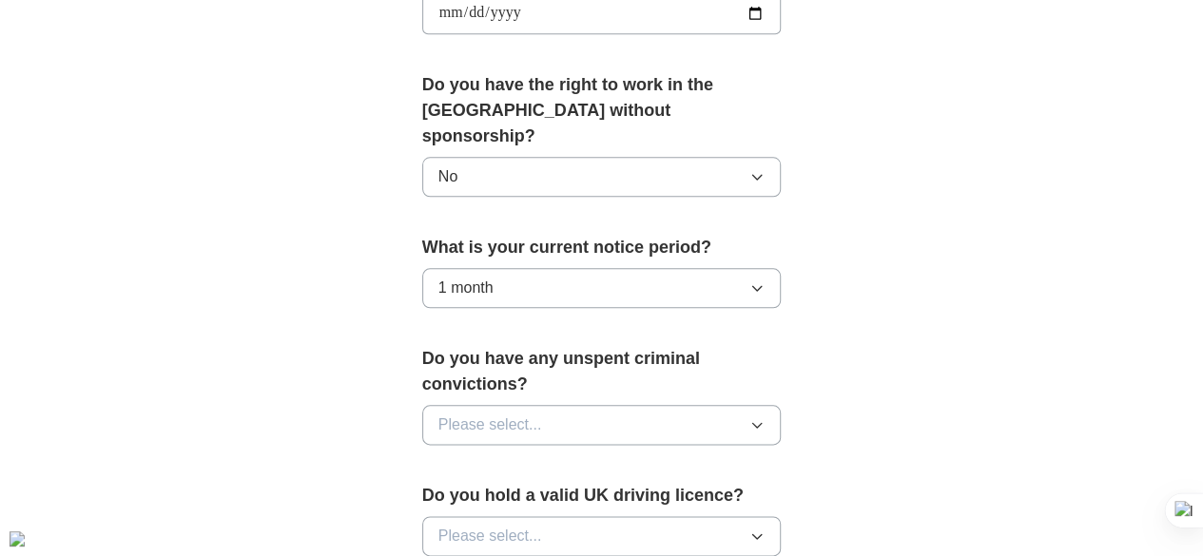
click at [359, 364] on div "**********" at bounding box center [602, 56] width 487 height 1674
click at [438, 414] on span "Please select..." at bounding box center [490, 425] width 104 height 23
click at [438, 497] on div "No" at bounding box center [601, 508] width 327 height 23
click at [359, 359] on div "**********" at bounding box center [602, 56] width 487 height 1674
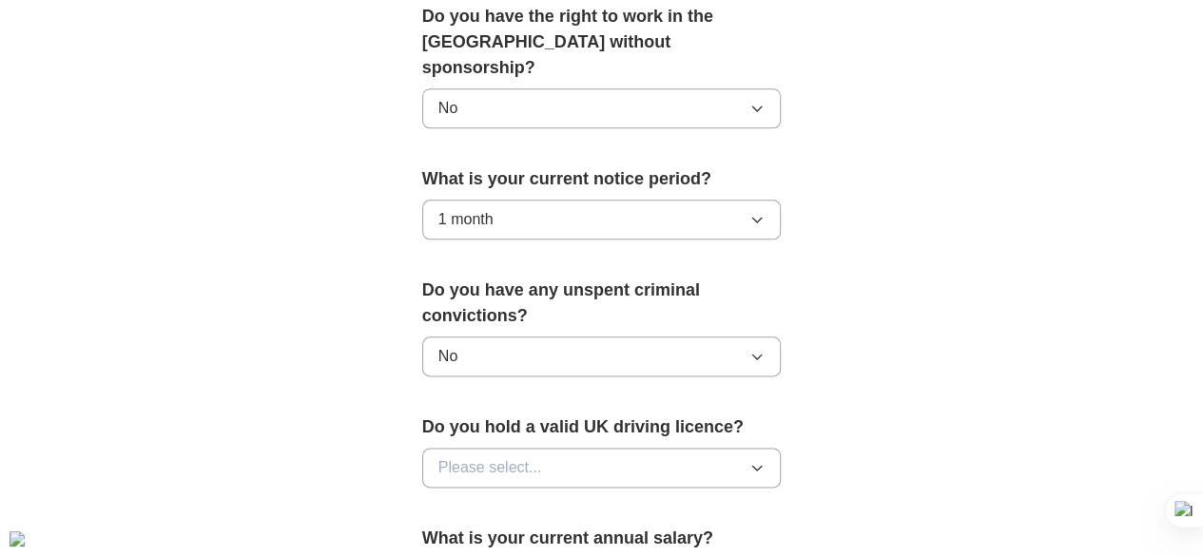
scroll to position [1041, 0]
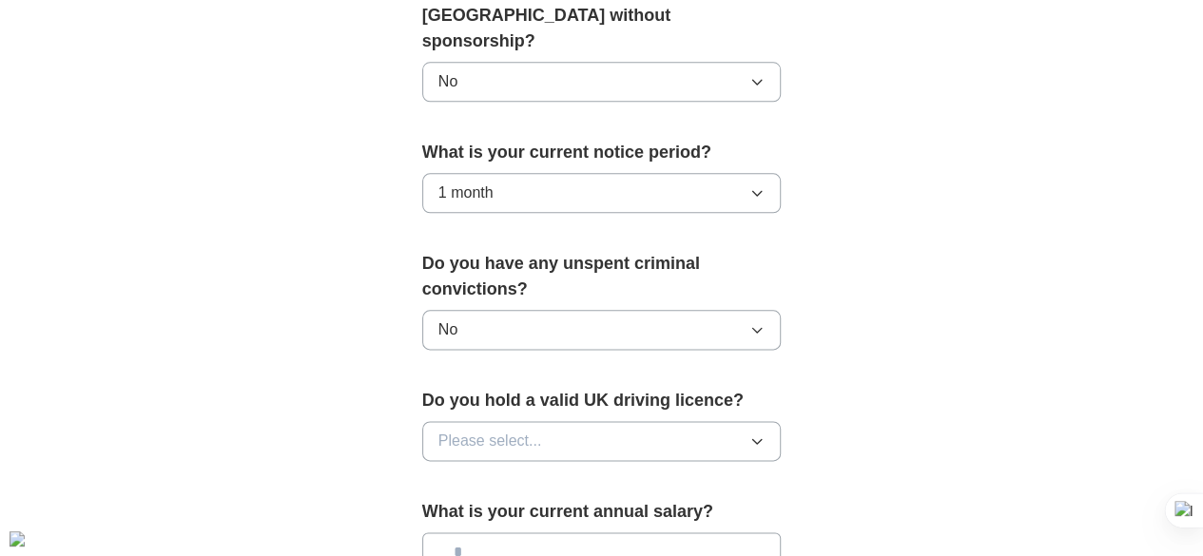
click at [467, 430] on span "Please select..." at bounding box center [490, 441] width 104 height 23
click at [445, 513] on div "No" at bounding box center [601, 524] width 327 height 23
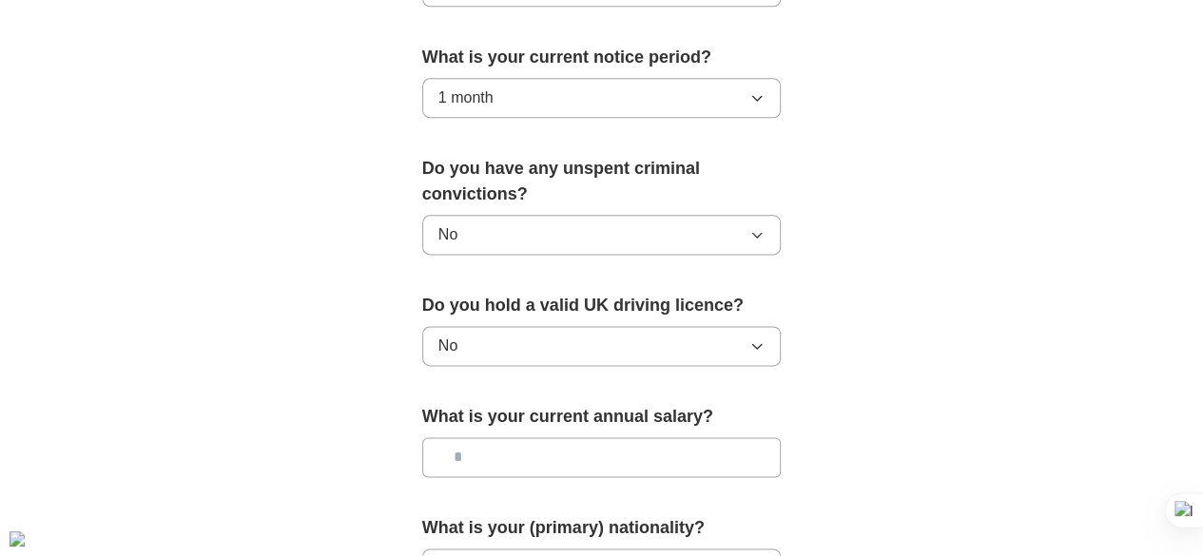
click at [473, 438] on input "text" at bounding box center [602, 458] width 360 height 40
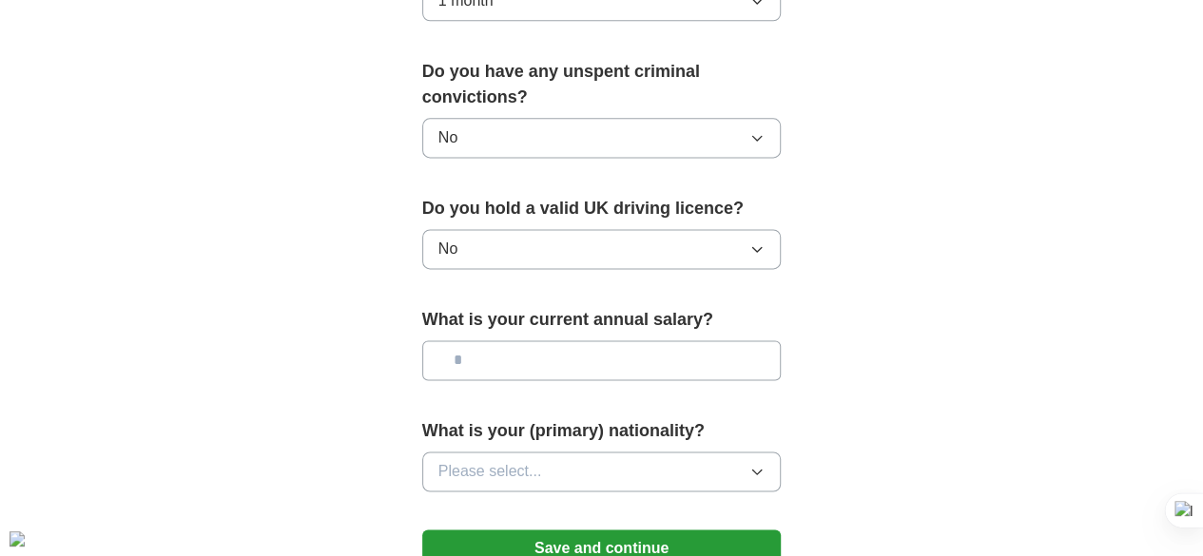
scroll to position [1326, 0]
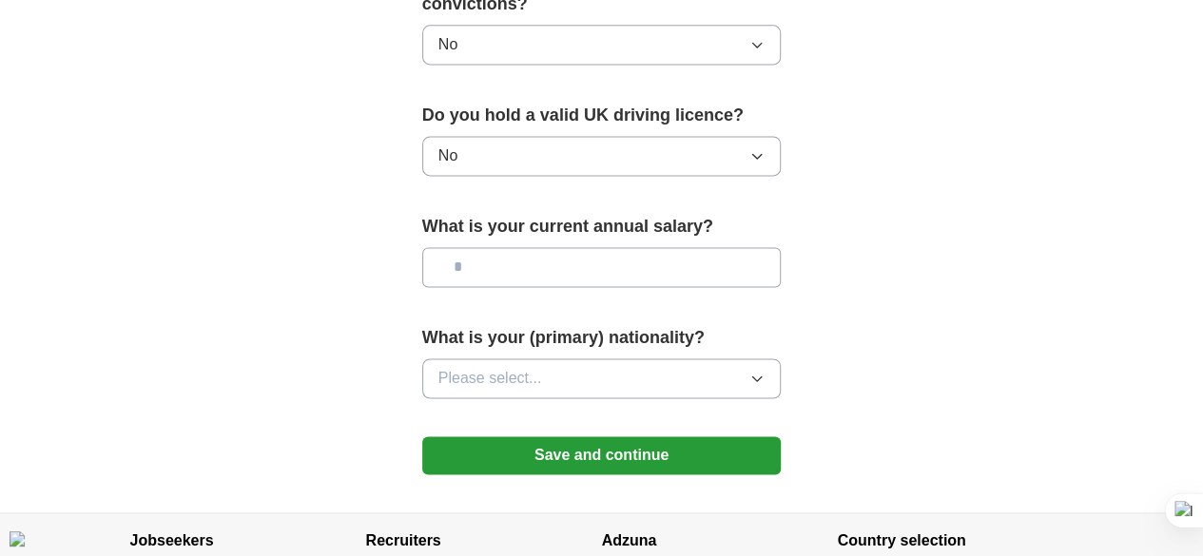
click at [478, 437] on button "Save and continue" at bounding box center [602, 456] width 360 height 38
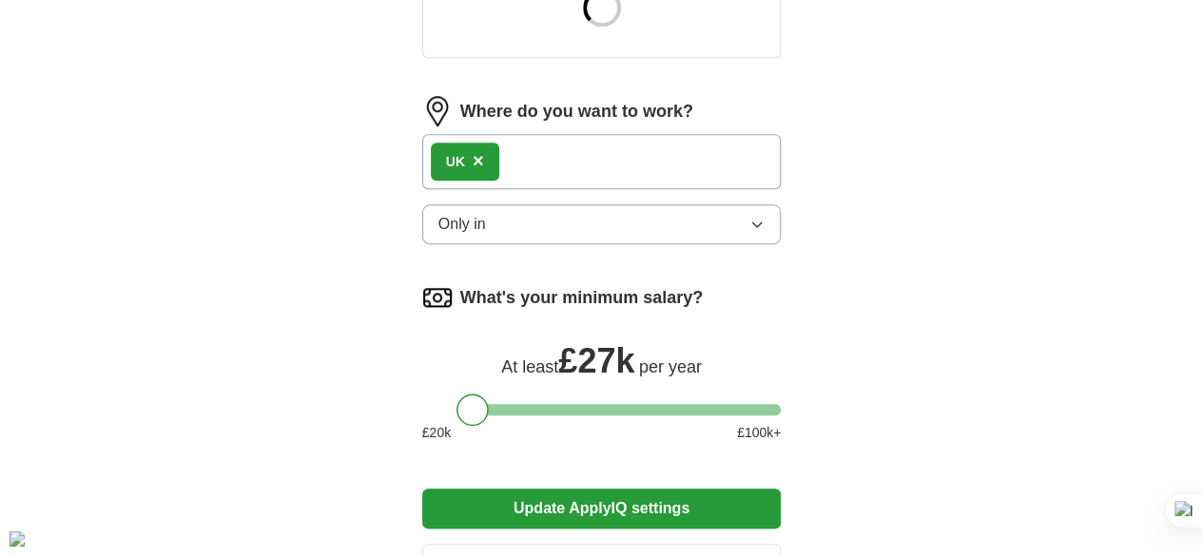
scroll to position [1046, 0]
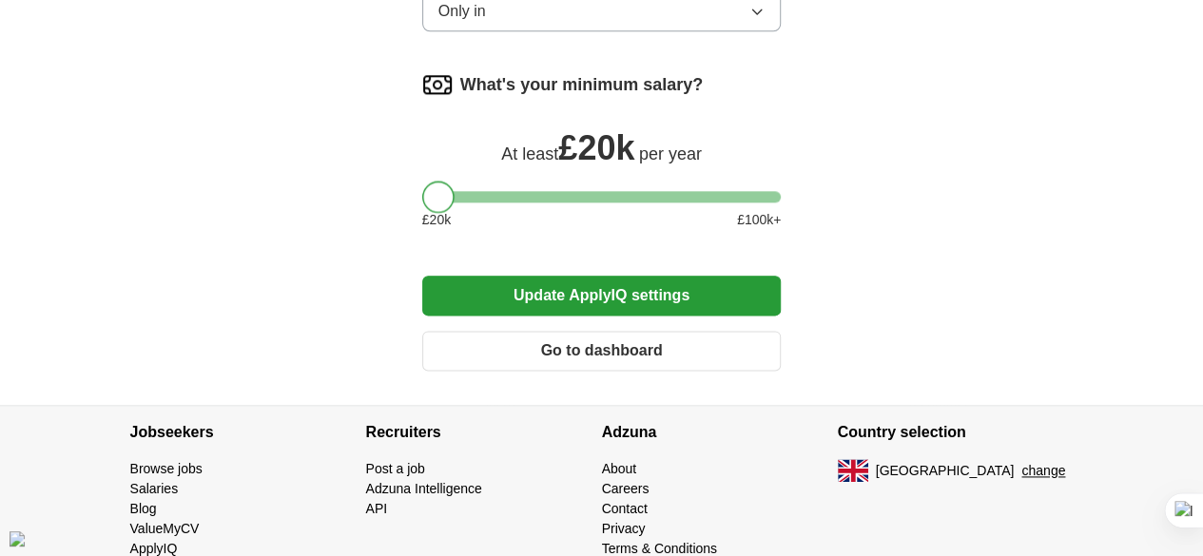
drag, startPoint x: 430, startPoint y: 152, endPoint x: 394, endPoint y: 153, distance: 36.2
click at [422, 181] on div at bounding box center [438, 197] width 32 height 32
click at [512, 276] on button "Update ApplyIQ settings" at bounding box center [602, 296] width 360 height 40
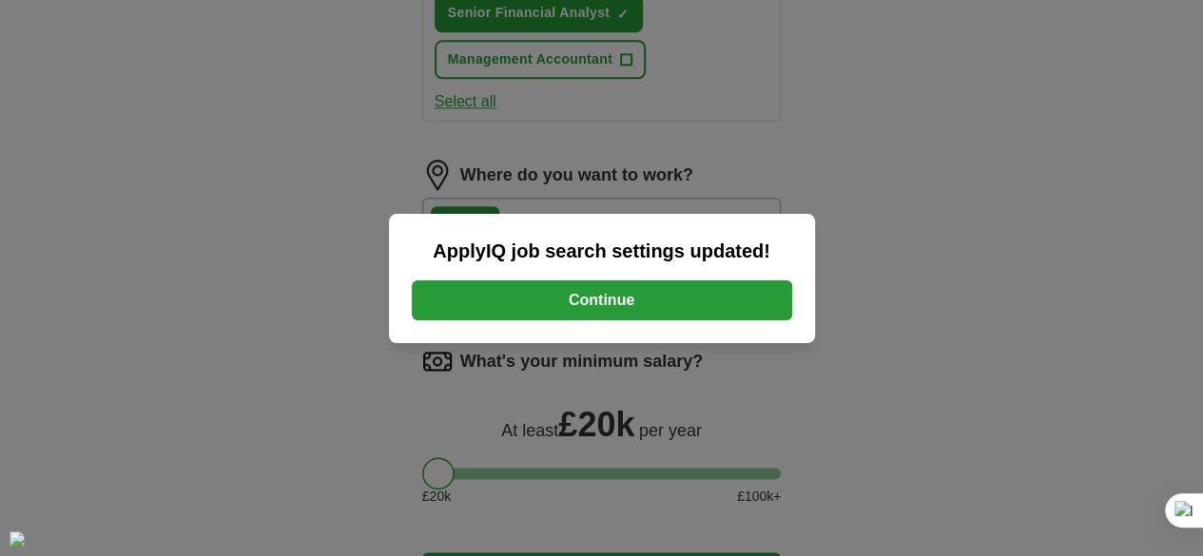
scroll to position [1276, 0]
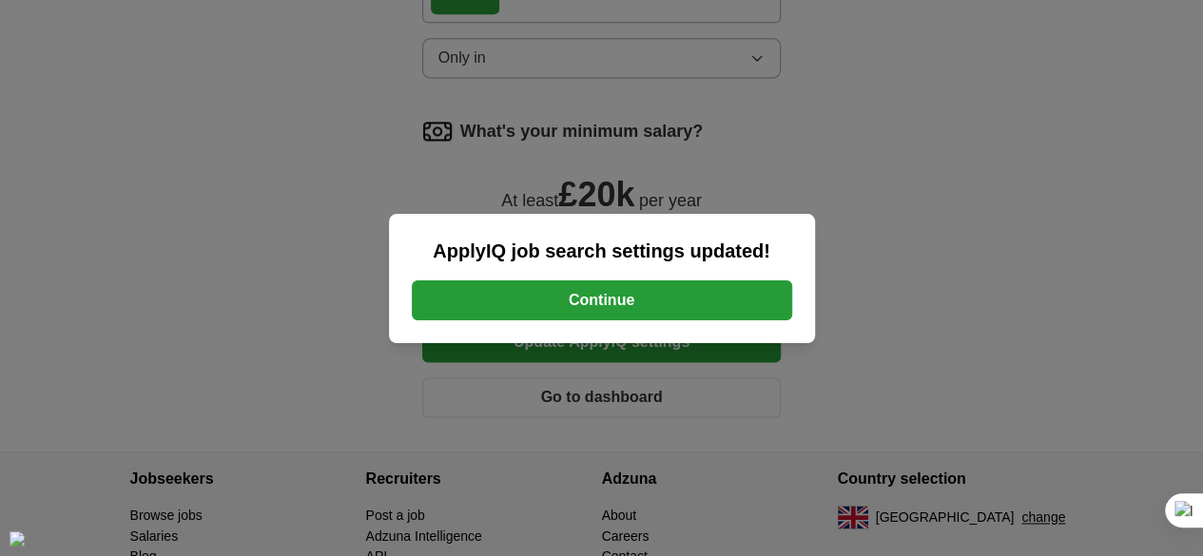
click at [529, 292] on button "Continue" at bounding box center [602, 301] width 380 height 40
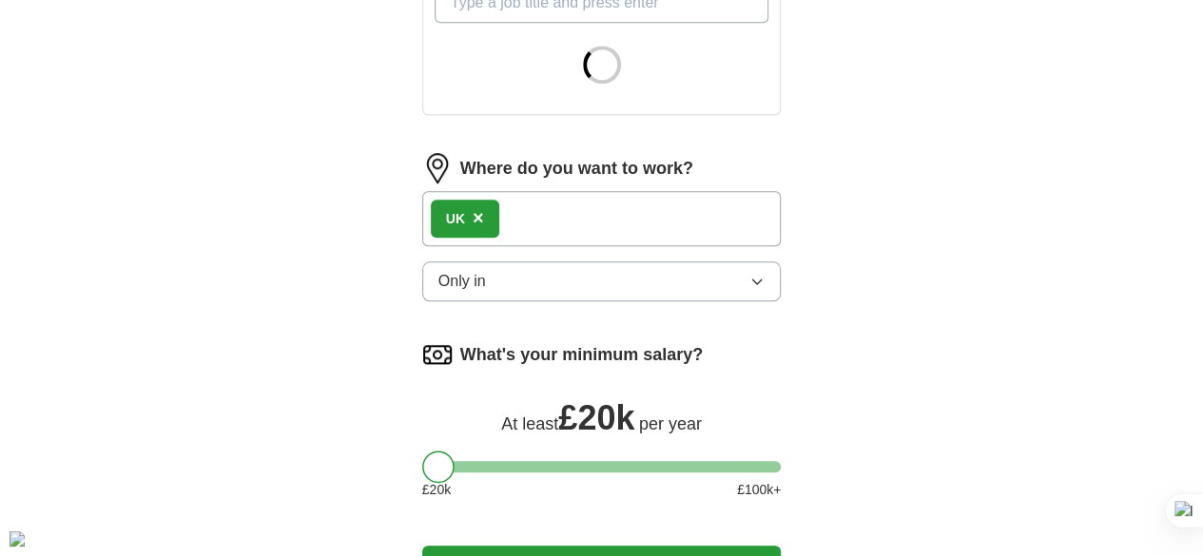
scroll to position [856, 0]
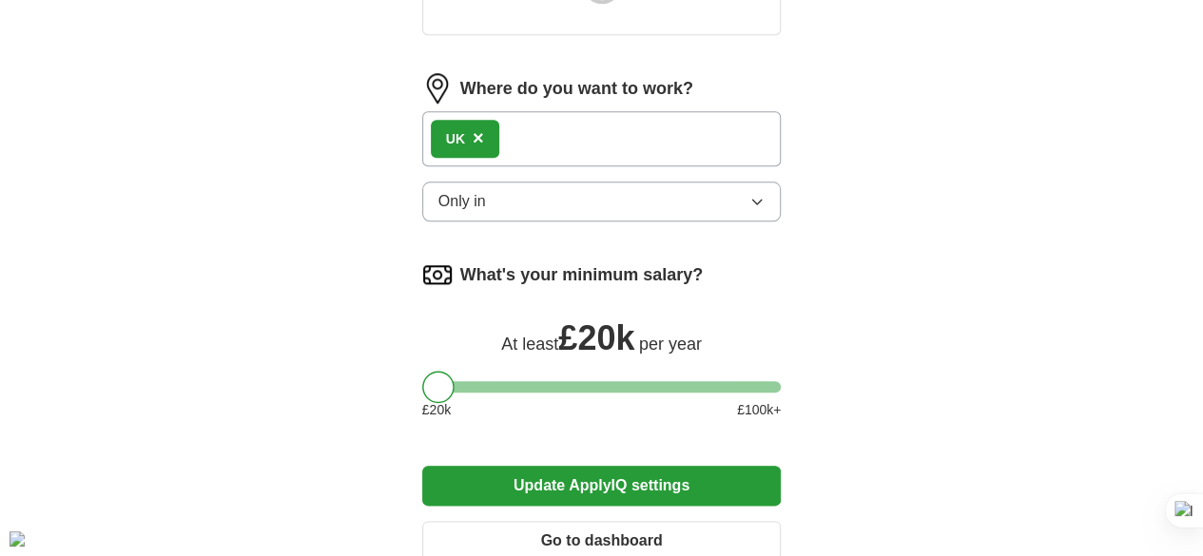
click at [496, 111] on div "UK ×" at bounding box center [602, 138] width 360 height 55
click at [463, 111] on div "UK ×" at bounding box center [602, 138] width 360 height 55
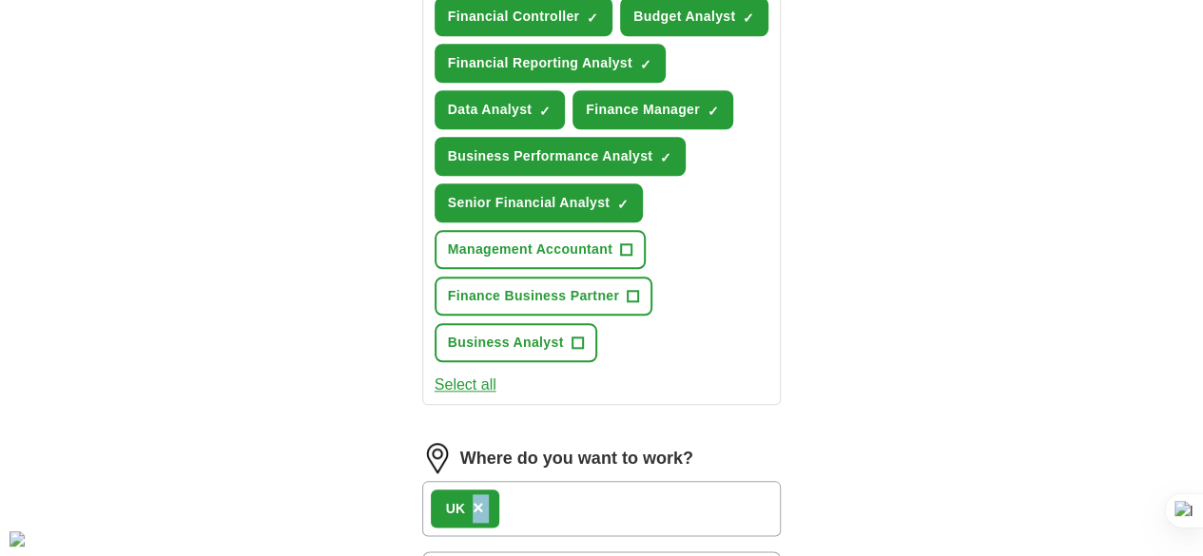
click at [473, 497] on span "×" at bounding box center [478, 507] width 11 height 21
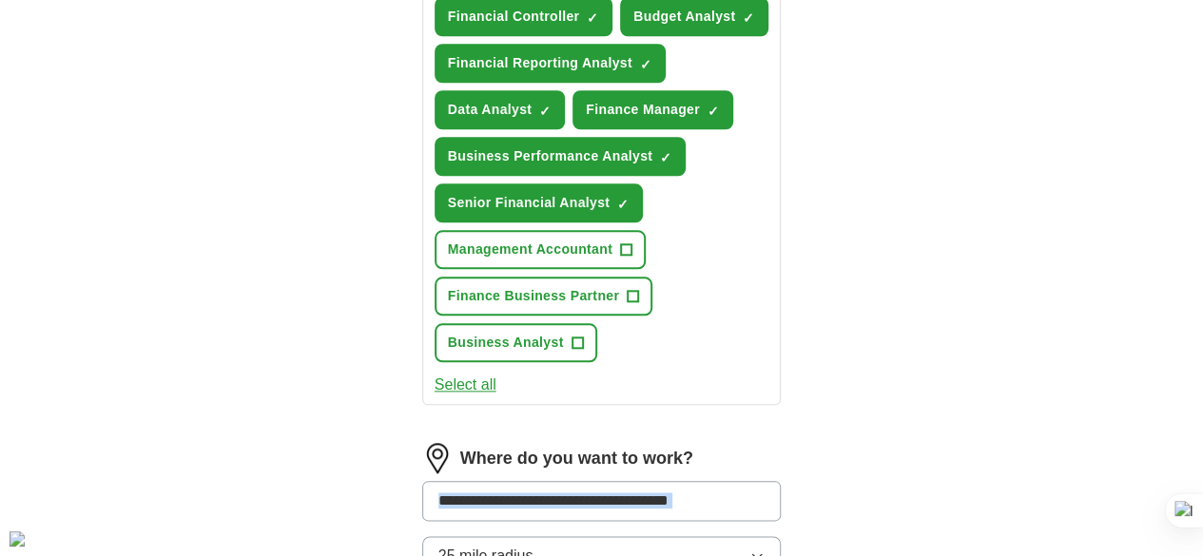
click at [592, 481] on input at bounding box center [602, 501] width 360 height 40
type input "*"
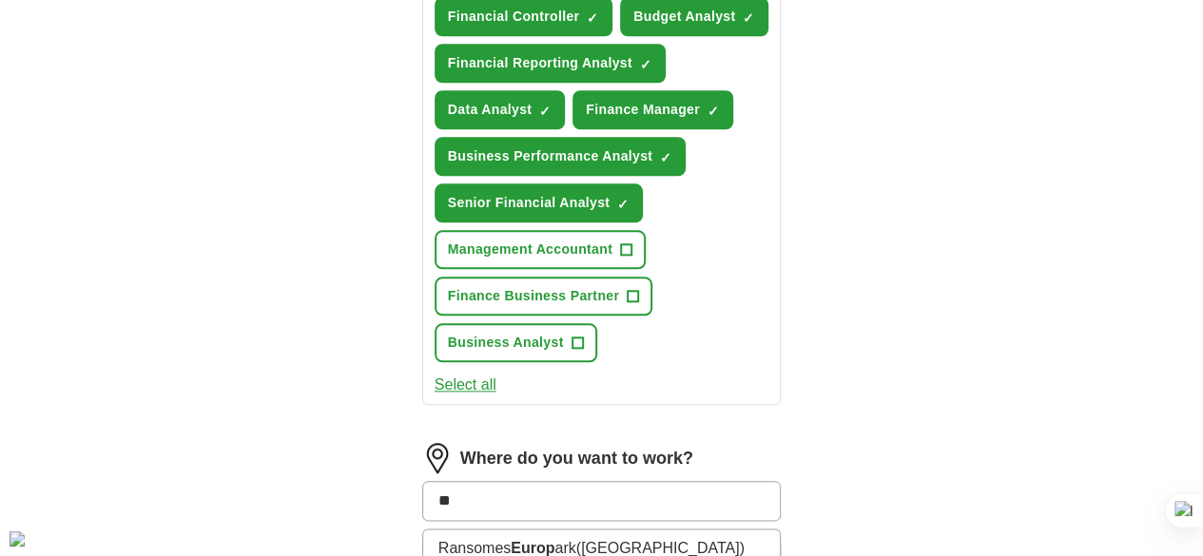
type input "*"
type input "**"
click at [561, 530] on li "UK" at bounding box center [602, 549] width 358 height 38
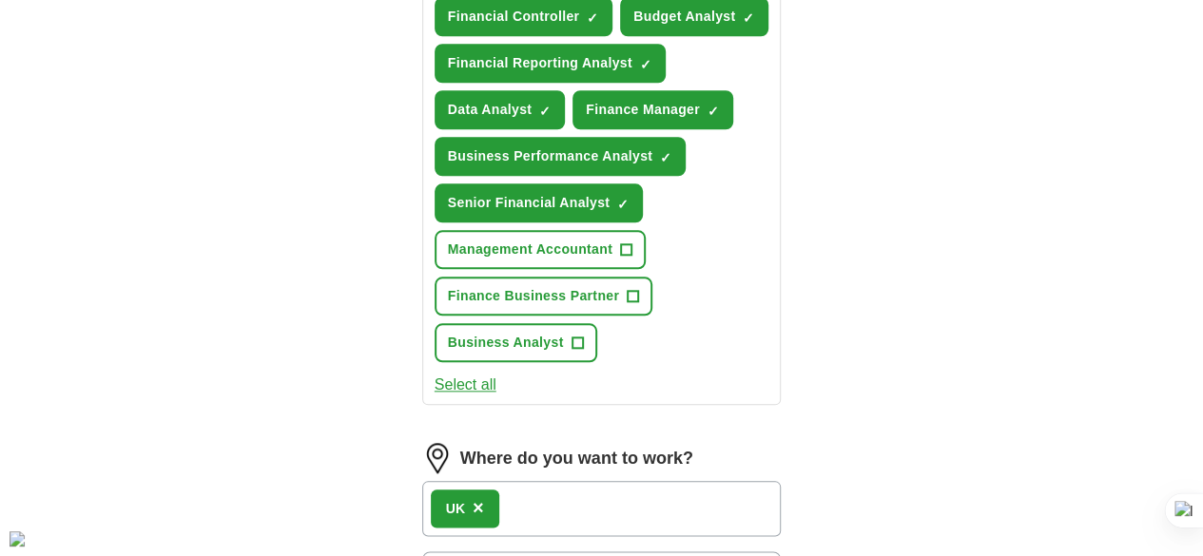
click at [1009, 360] on div "ApplyIQ Let ApplyIQ do the hard work of searching and applying for jobs. Just t…" at bounding box center [602, 84] width 974 height 1764
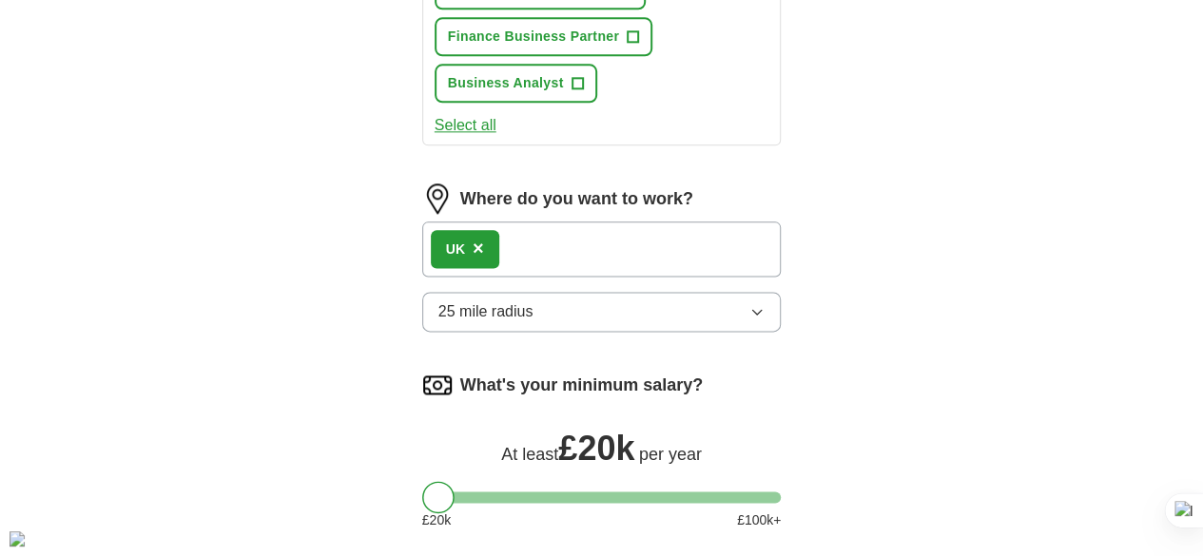
scroll to position [1141, 0]
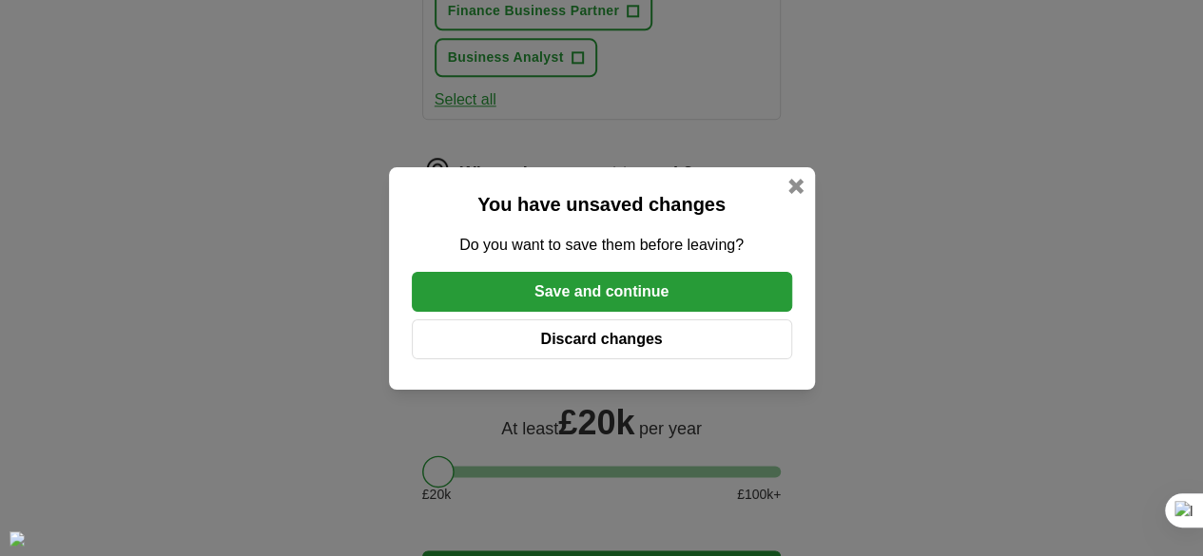
click at [614, 302] on button "Save and continue" at bounding box center [602, 292] width 380 height 40
